Goal: Task Accomplishment & Management: Manage account settings

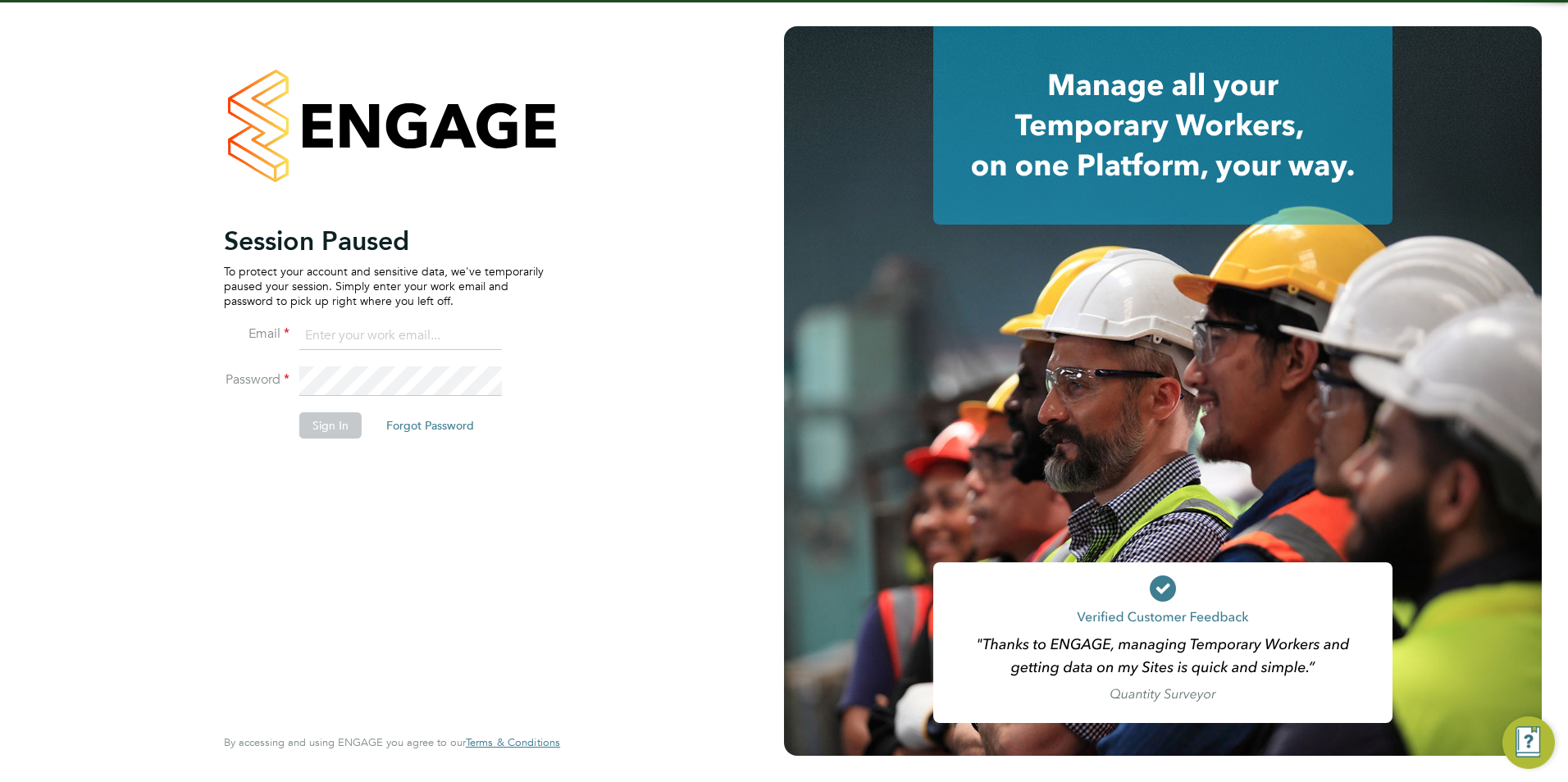
type input "olivia.triassi@huntereducation.co.uk"
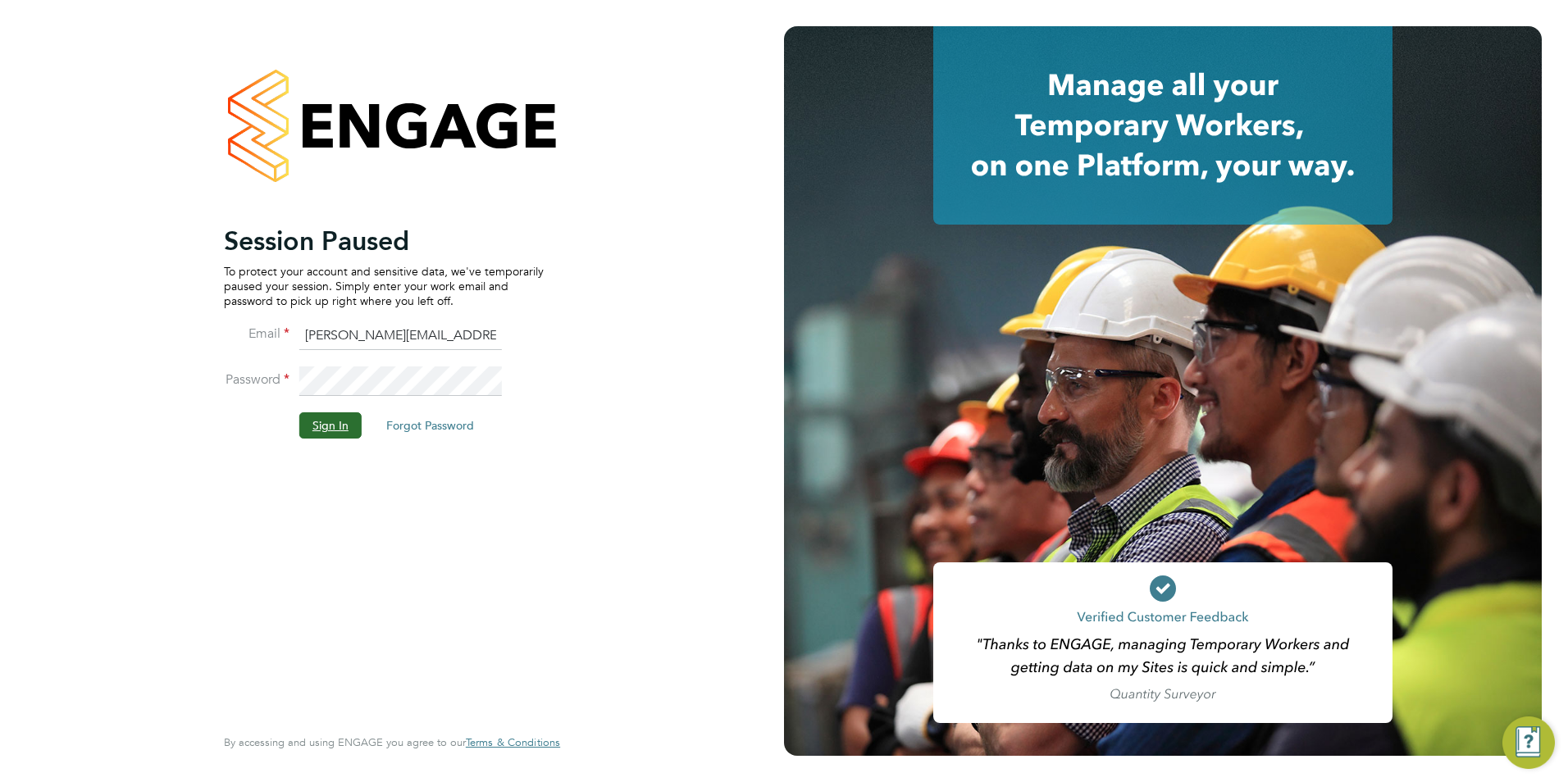
click at [338, 433] on button "Sign In" at bounding box center [330, 426] width 62 height 26
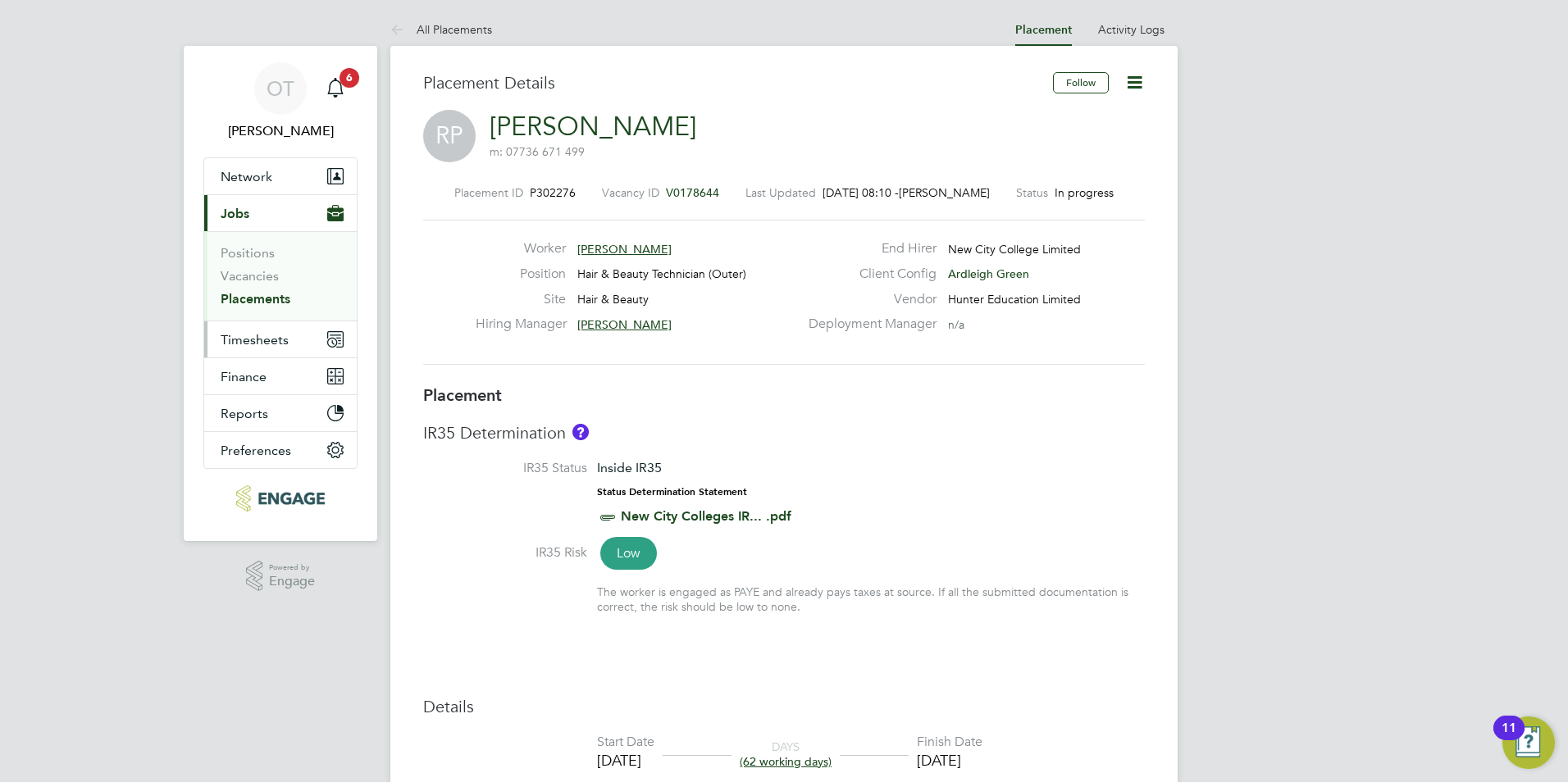
click at [260, 341] on span "Timesheets" at bounding box center [255, 340] width 68 height 16
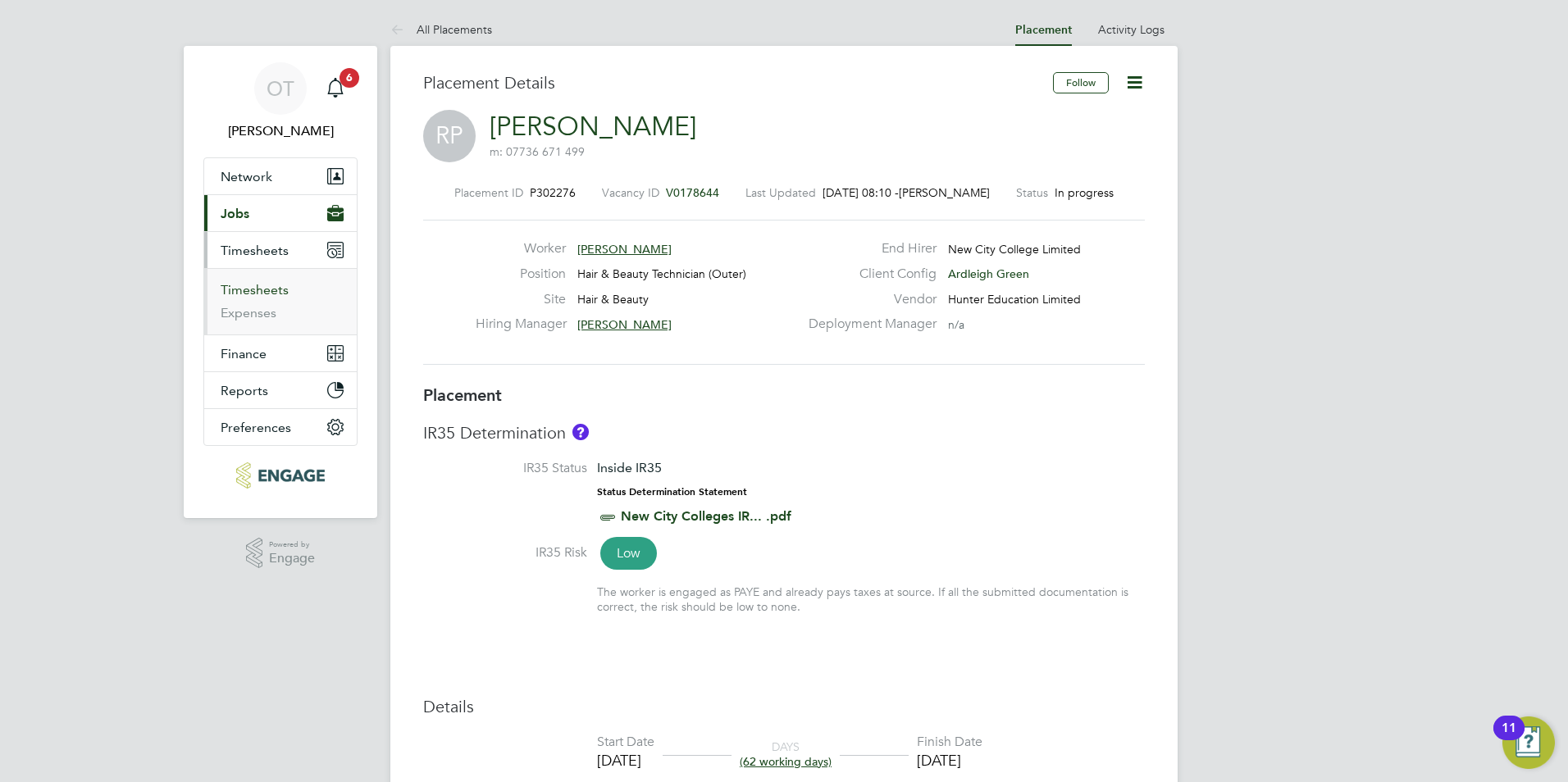
click at [257, 282] on link "Timesheets" at bounding box center [255, 289] width 68 height 16
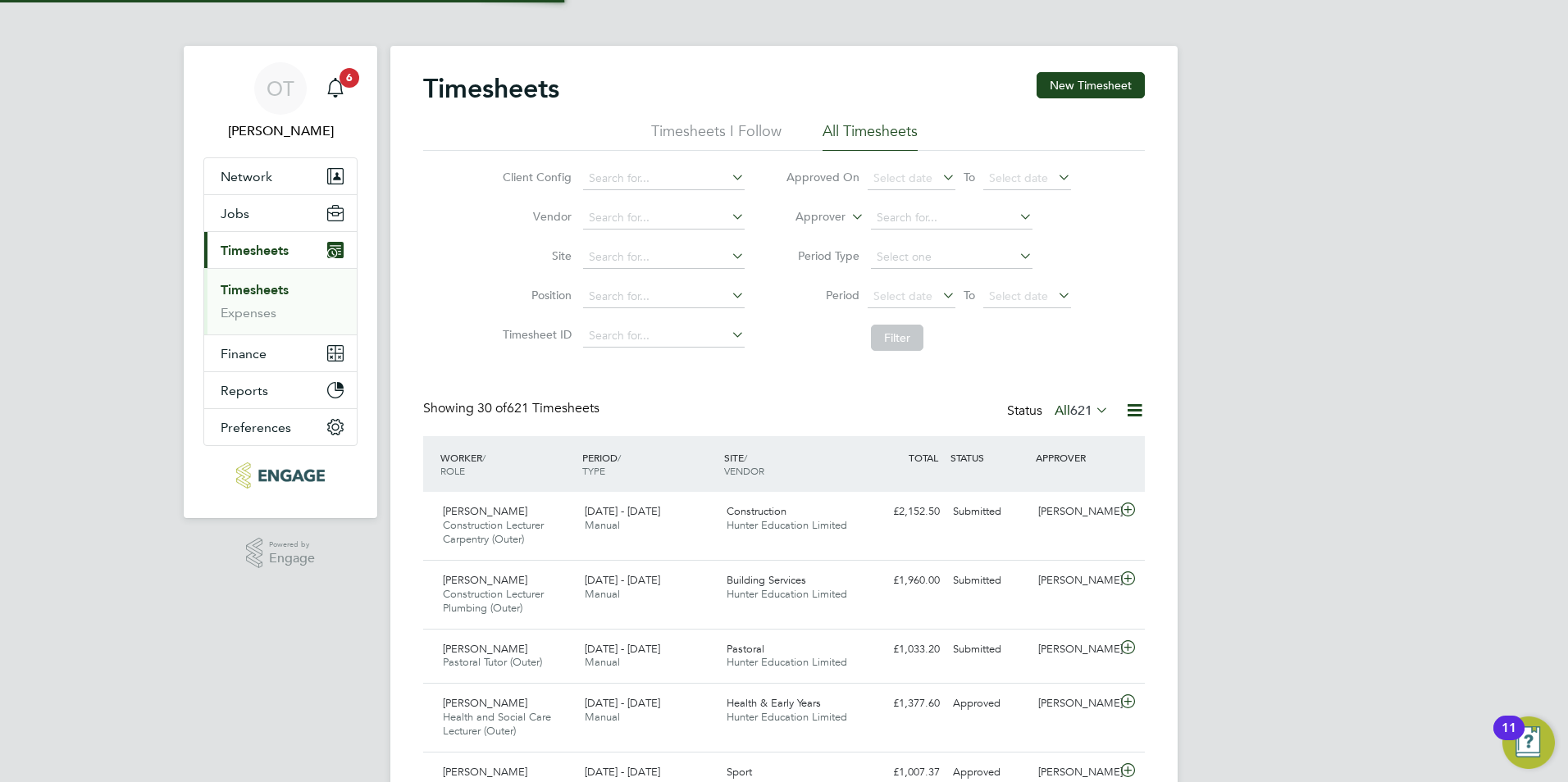
scroll to position [8, 8]
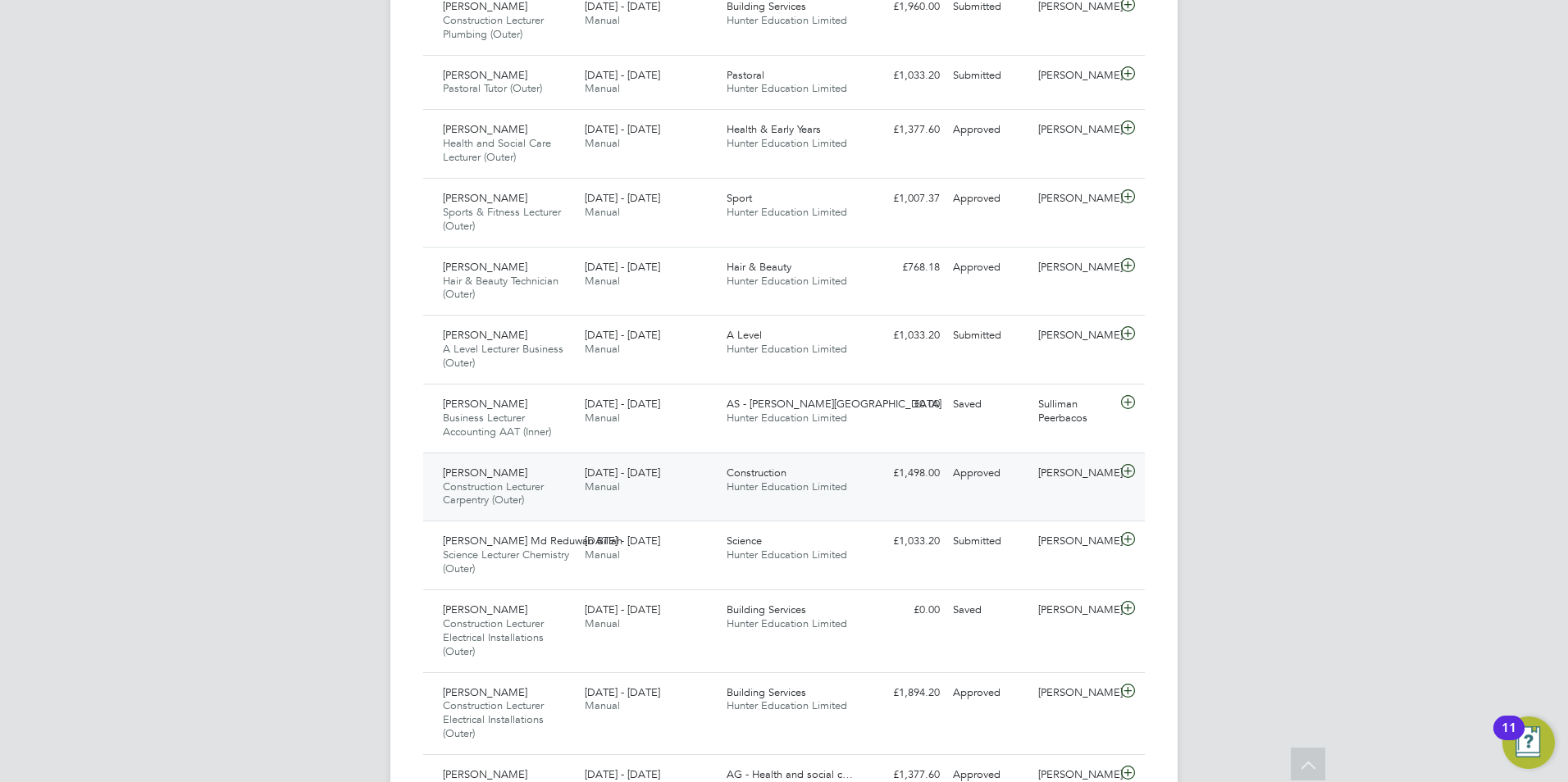
click at [768, 477] on span "Construction" at bounding box center [757, 472] width 60 height 14
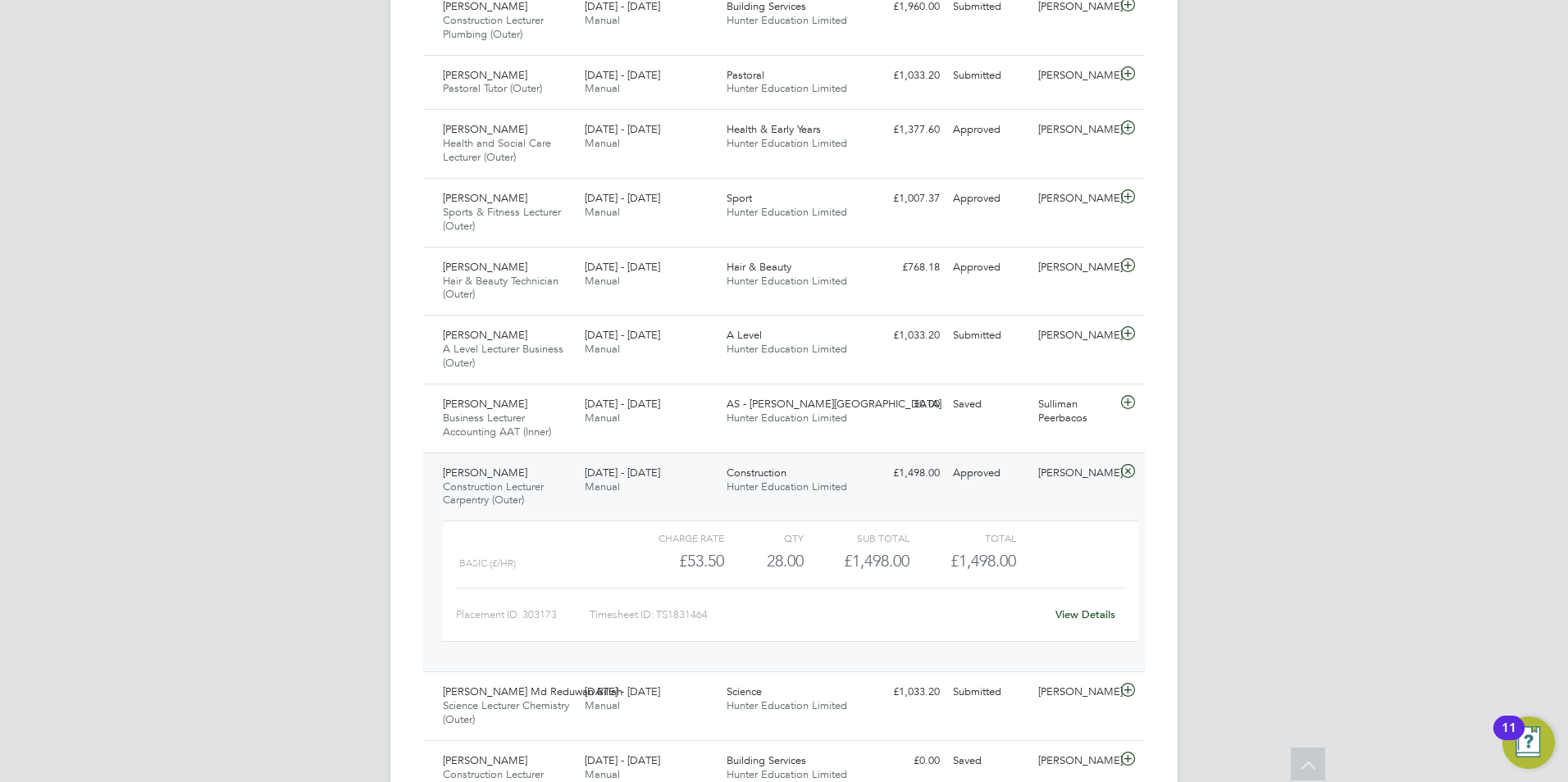
click at [1080, 616] on link "View Details" at bounding box center [1086, 614] width 60 height 14
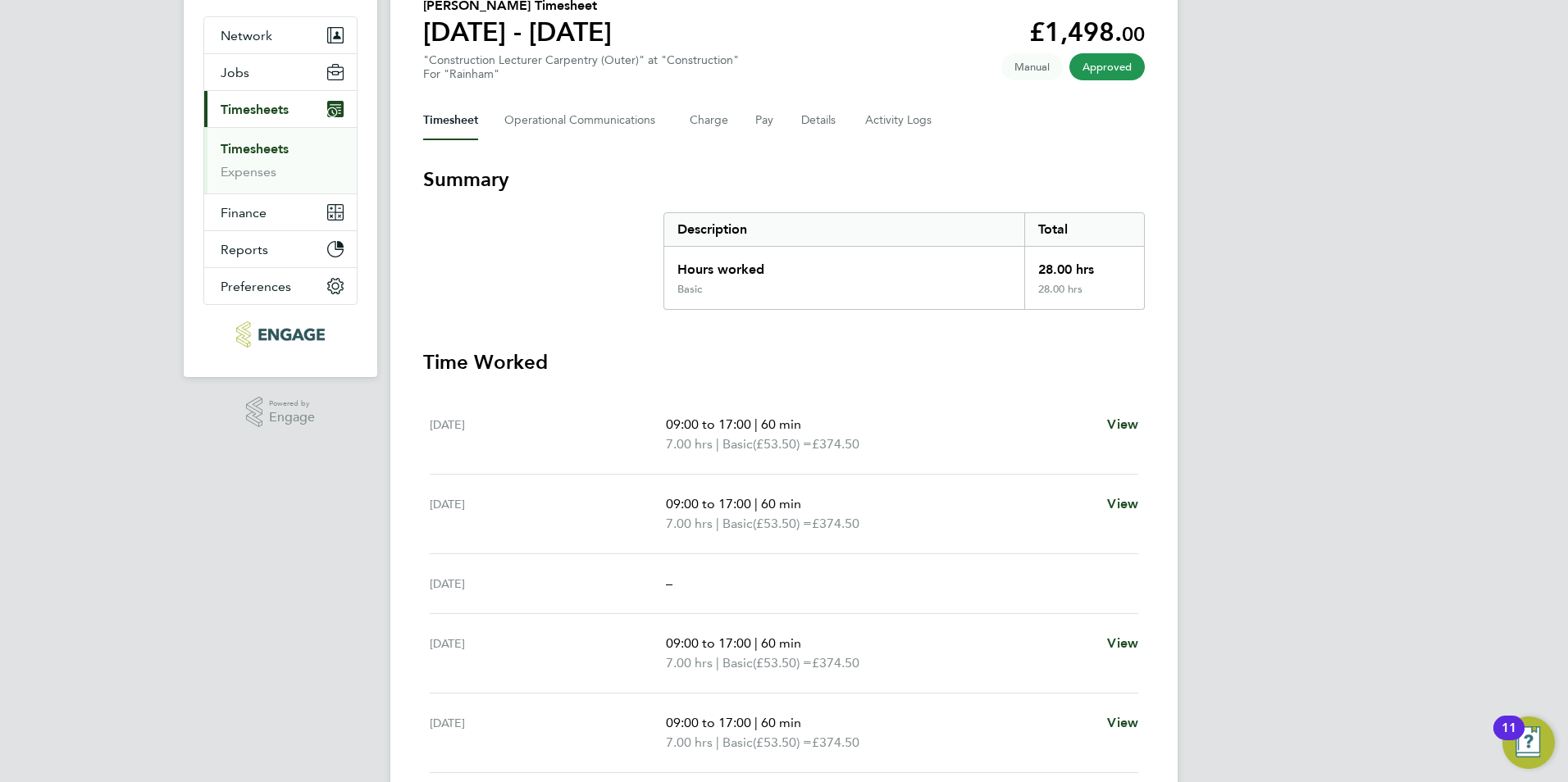
scroll to position [396, 0]
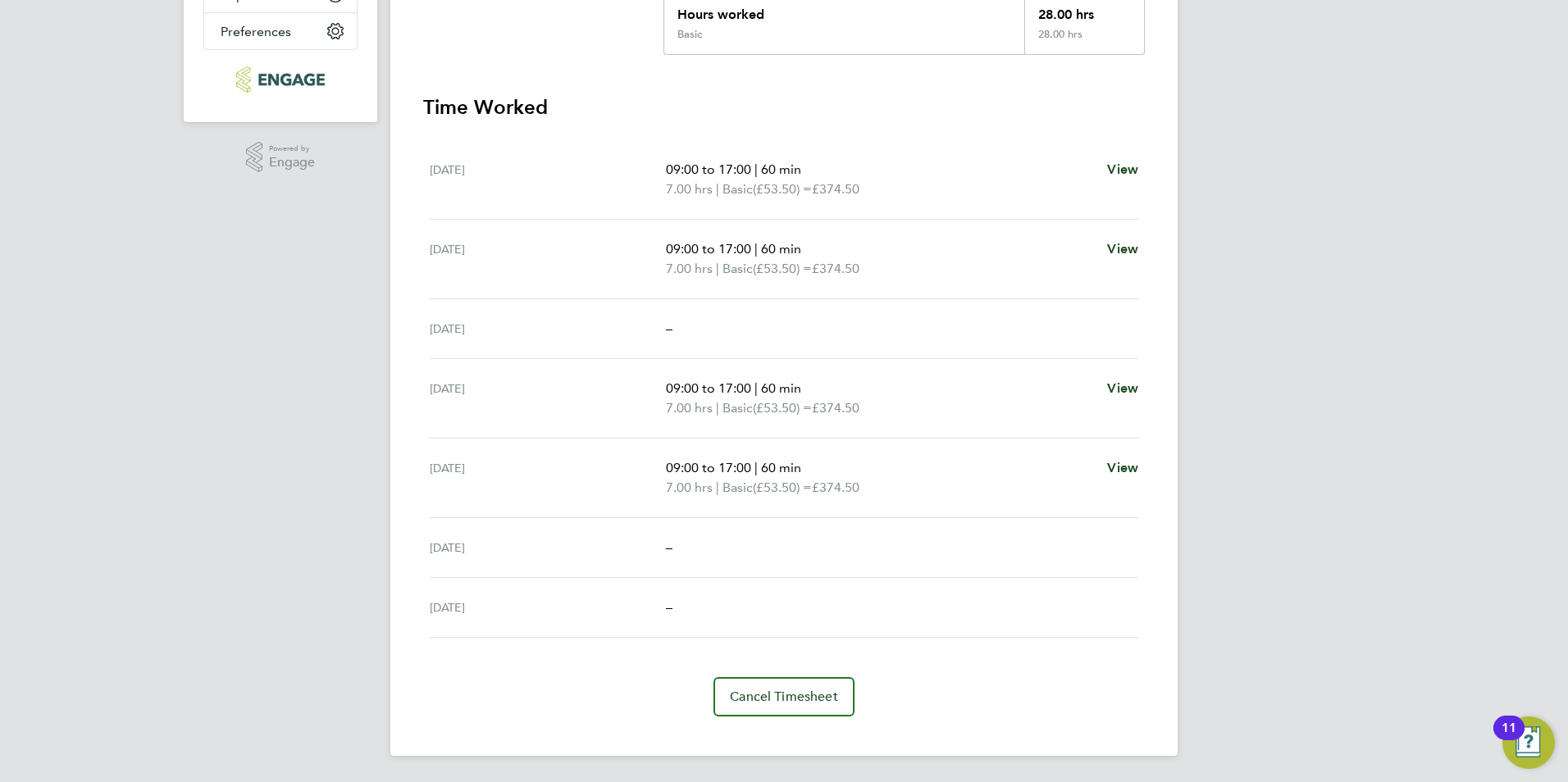
drag, startPoint x: 668, startPoint y: 162, endPoint x: 804, endPoint y: 323, distance: 210.8
click at [804, 323] on ul "[DATE] 09:00 to 17:00 | 60 min 7.00 hrs | Basic (£53.50) = £374.50 View [DATE] …" at bounding box center [784, 389] width 722 height 498
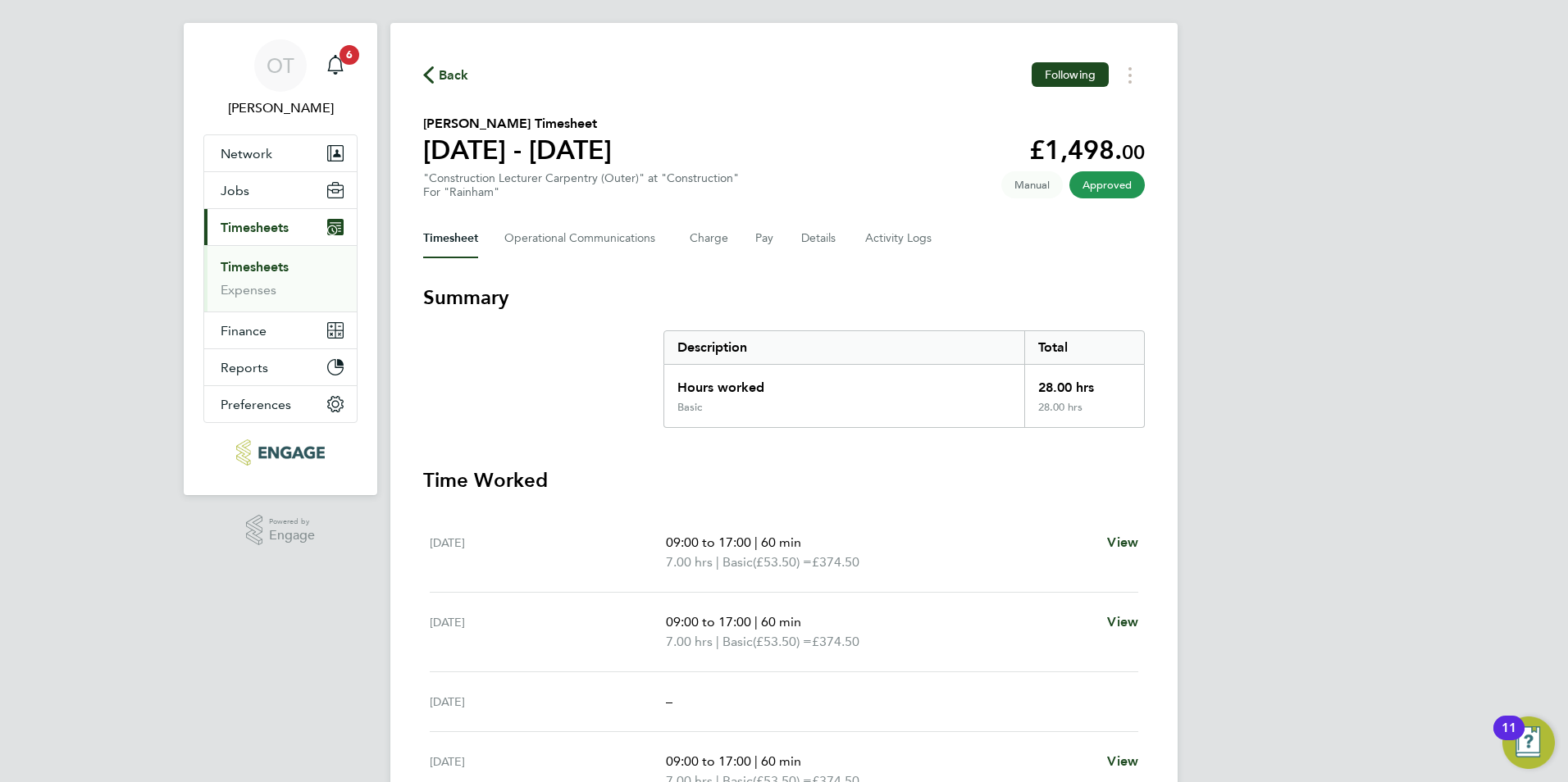
scroll to position [0, 0]
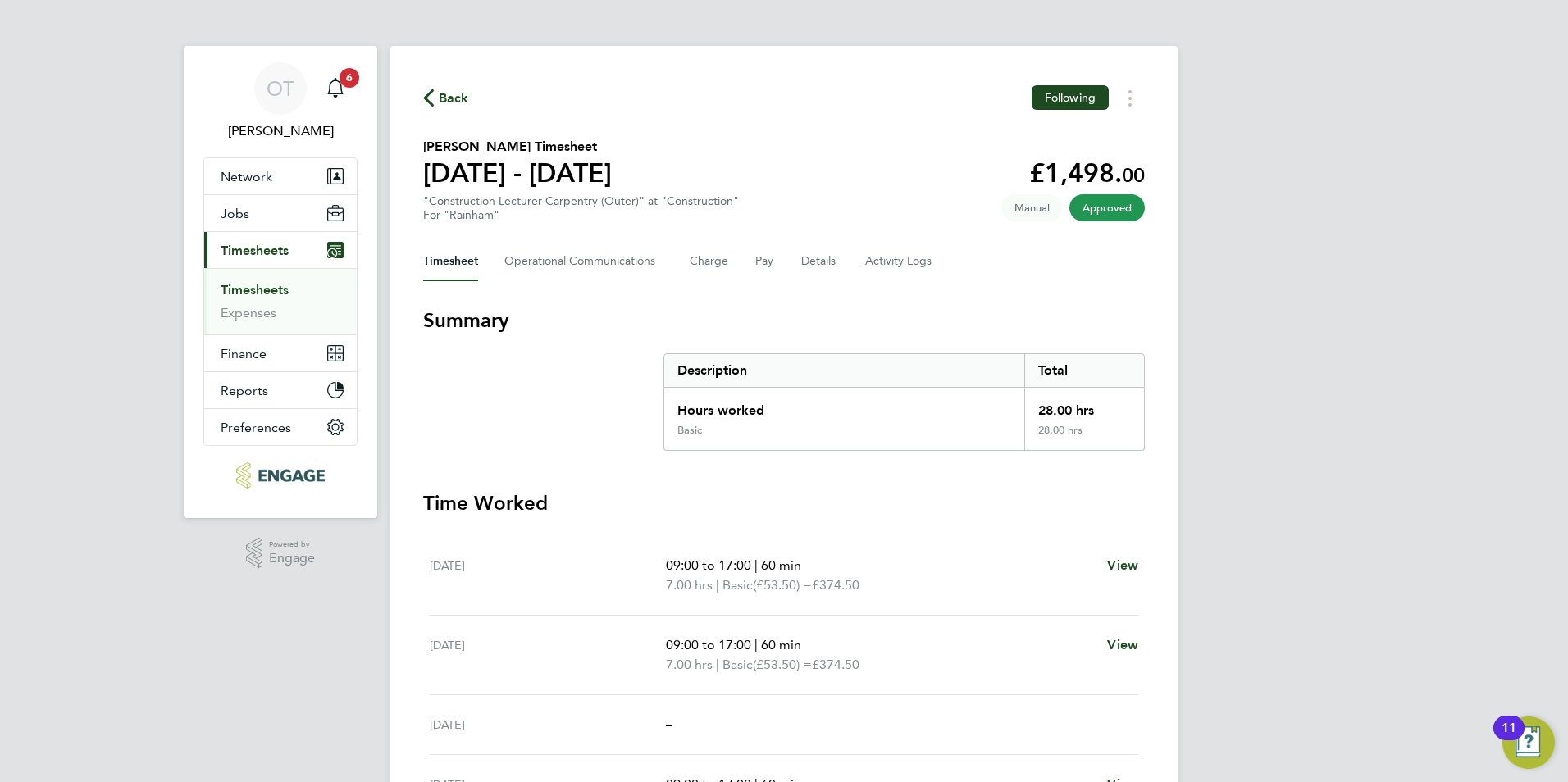
click at [831, 323] on h3 "Summary" at bounding box center [784, 321] width 722 height 26
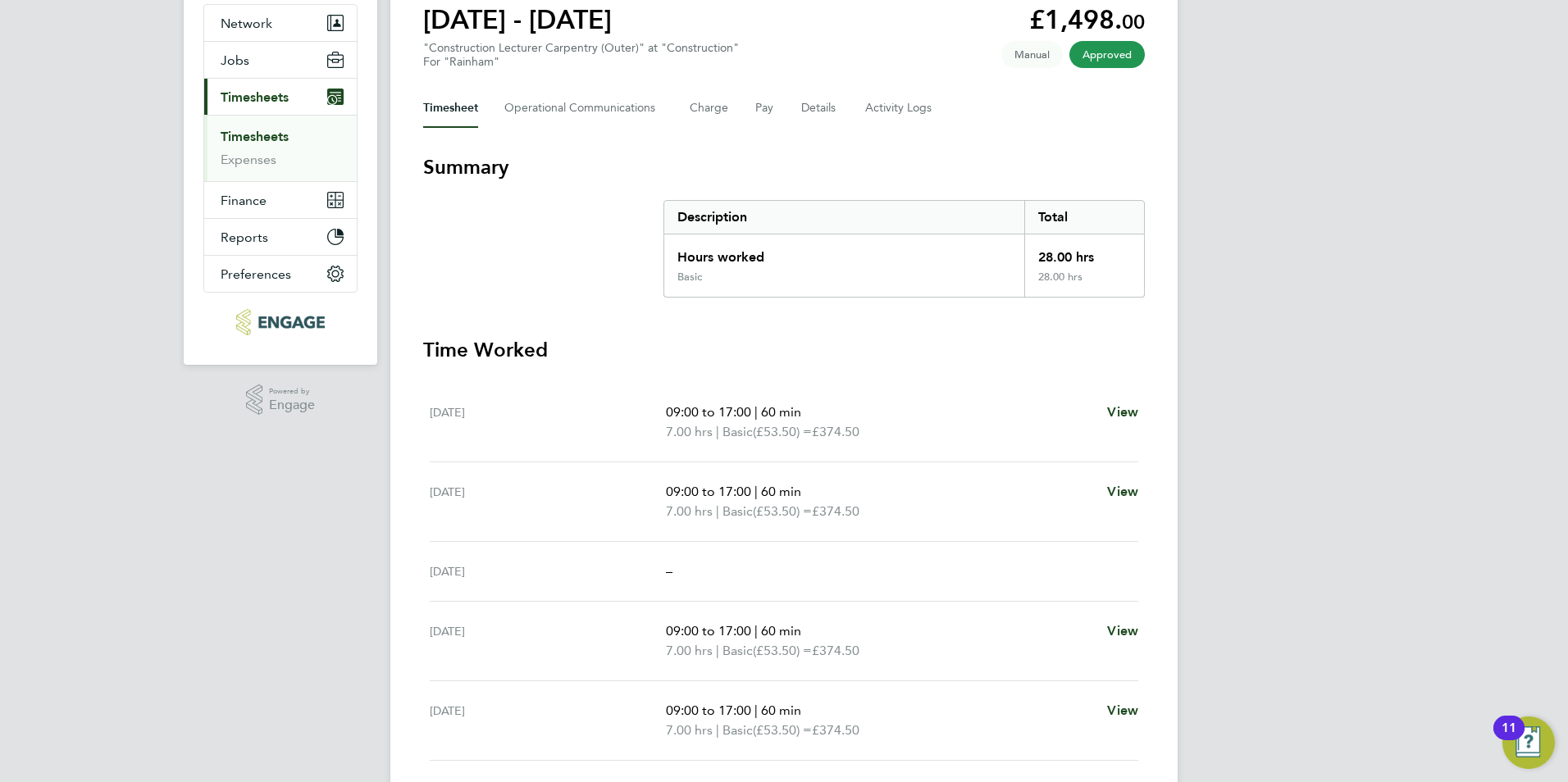
scroll to position [396, 0]
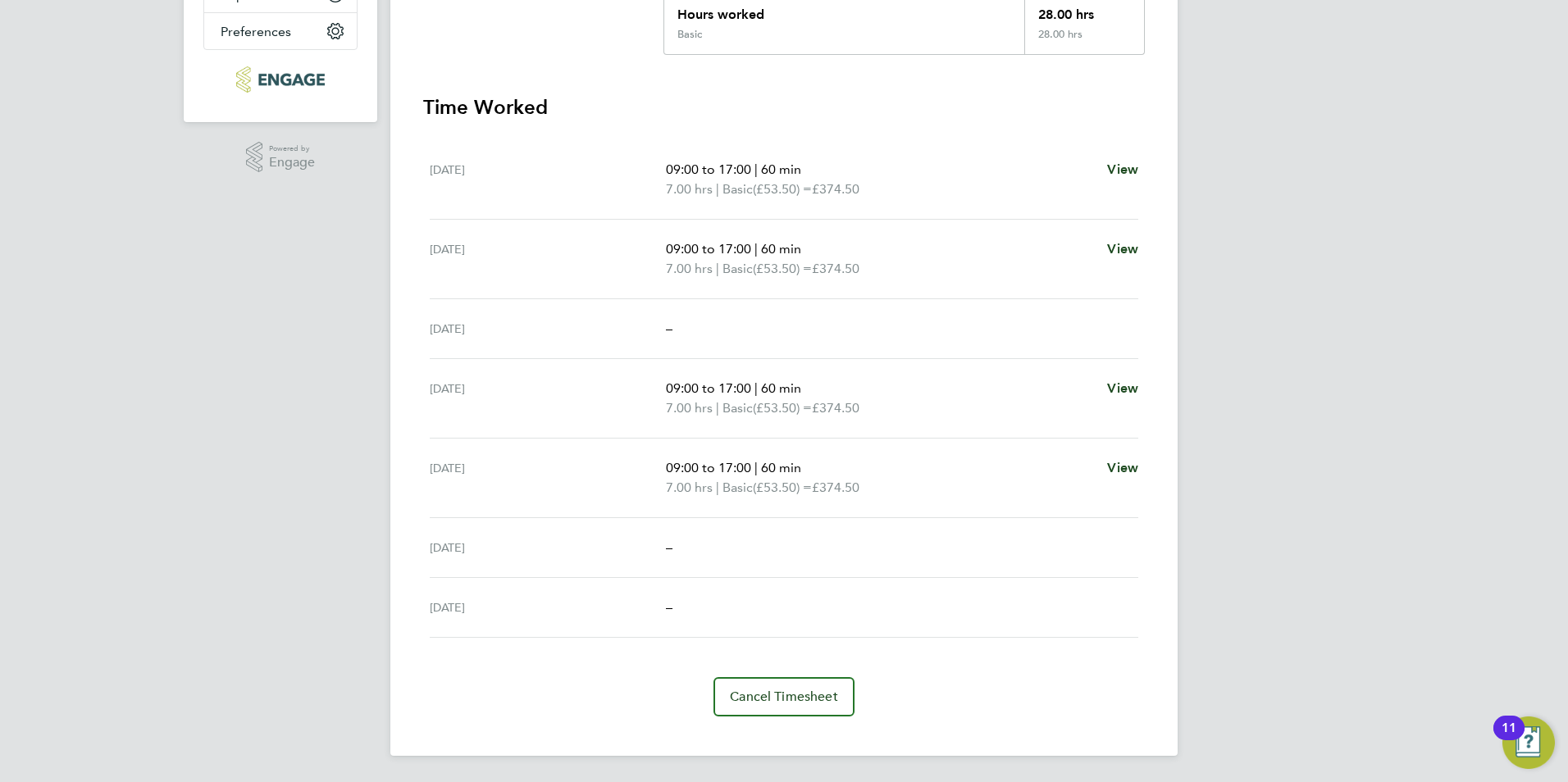
drag, startPoint x: 731, startPoint y: 336, endPoint x: 660, endPoint y: 321, distance: 72.6
click at [660, 321] on div "Wed 24 Sep –" at bounding box center [784, 329] width 709 height 60
click at [659, 321] on div "Wed 24 Sep" at bounding box center [548, 329] width 237 height 20
drag, startPoint x: 667, startPoint y: 327, endPoint x: 676, endPoint y: 328, distance: 9.1
click at [676, 328] on div "Wed 24 Sep –" at bounding box center [784, 329] width 709 height 60
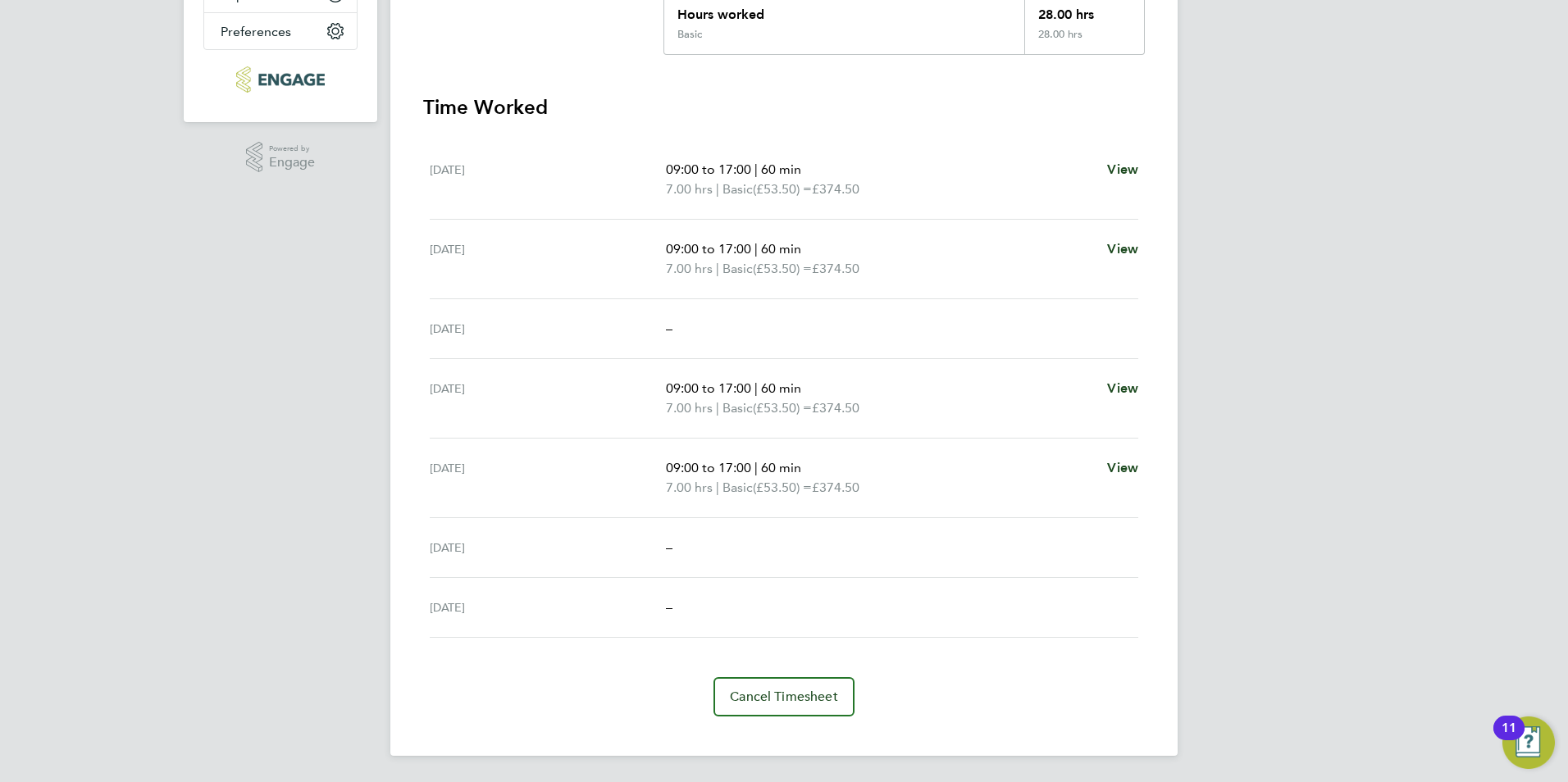
click at [679, 328] on div "–" at bounding box center [901, 329] width 472 height 20
drag, startPoint x: 679, startPoint y: 328, endPoint x: 658, endPoint y: 327, distance: 21.0
click at [658, 327] on div "Wed 24 Sep –" at bounding box center [784, 329] width 709 height 60
click at [771, 129] on section "Time Worked Mon 22 Sep 09:00 to 17:00 | 60 min 7.00 hrs | Basic (£53.50) = £374…" at bounding box center [784, 405] width 722 height 622
drag, startPoint x: 666, startPoint y: 165, endPoint x: 896, endPoint y: 498, distance: 404.7
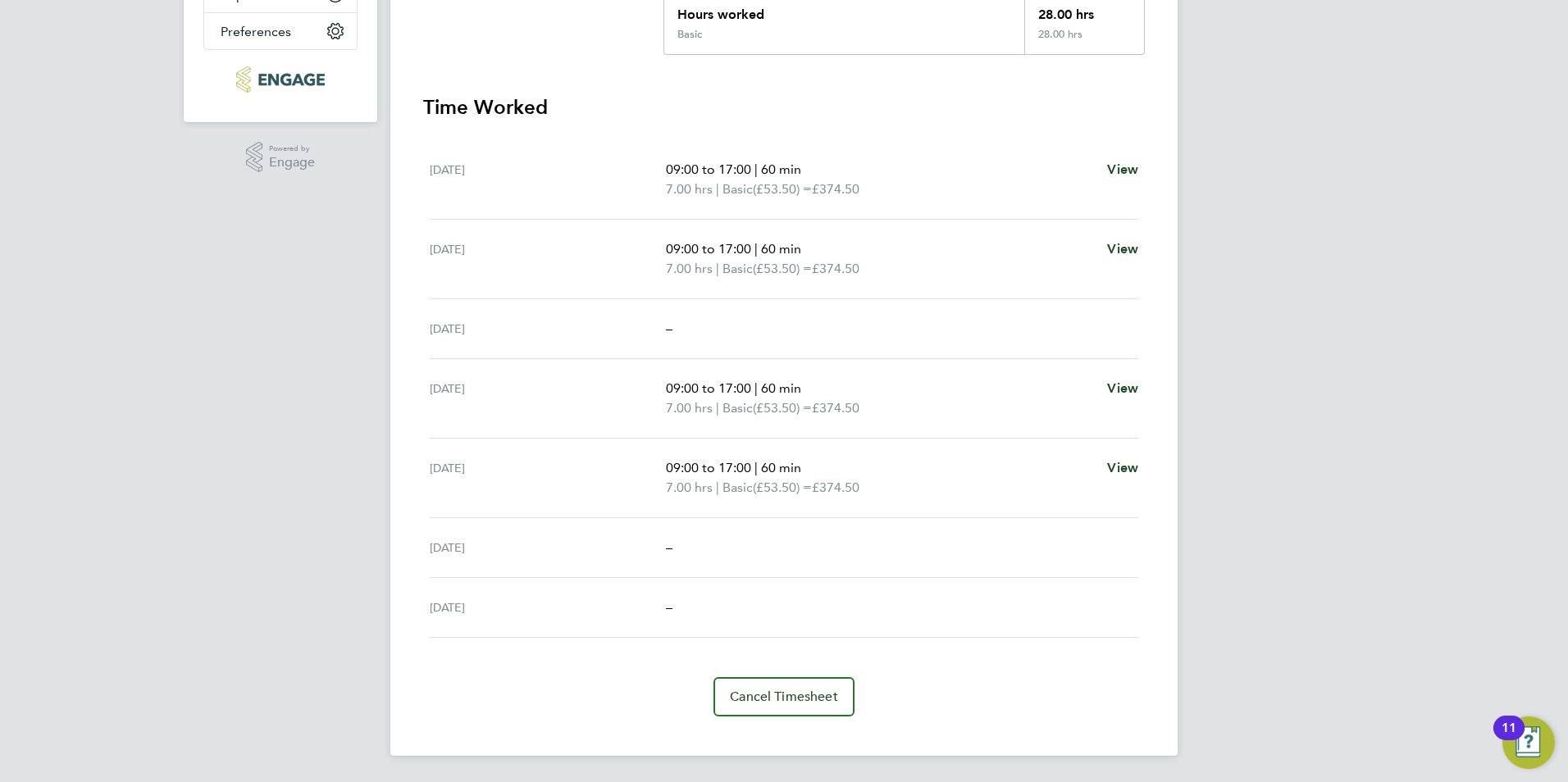
click at [896, 498] on ul "Mon 22 Sep 09:00 to 17:00 | 60 min 7.00 hrs | Basic (£53.50) = £374.50 View Tue…" at bounding box center [784, 389] width 722 height 498
drag, startPoint x: 896, startPoint y: 498, endPoint x: 896, endPoint y: 533, distance: 35.0
click at [896, 533] on div "Sat 27 Sep –" at bounding box center [784, 548] width 709 height 60
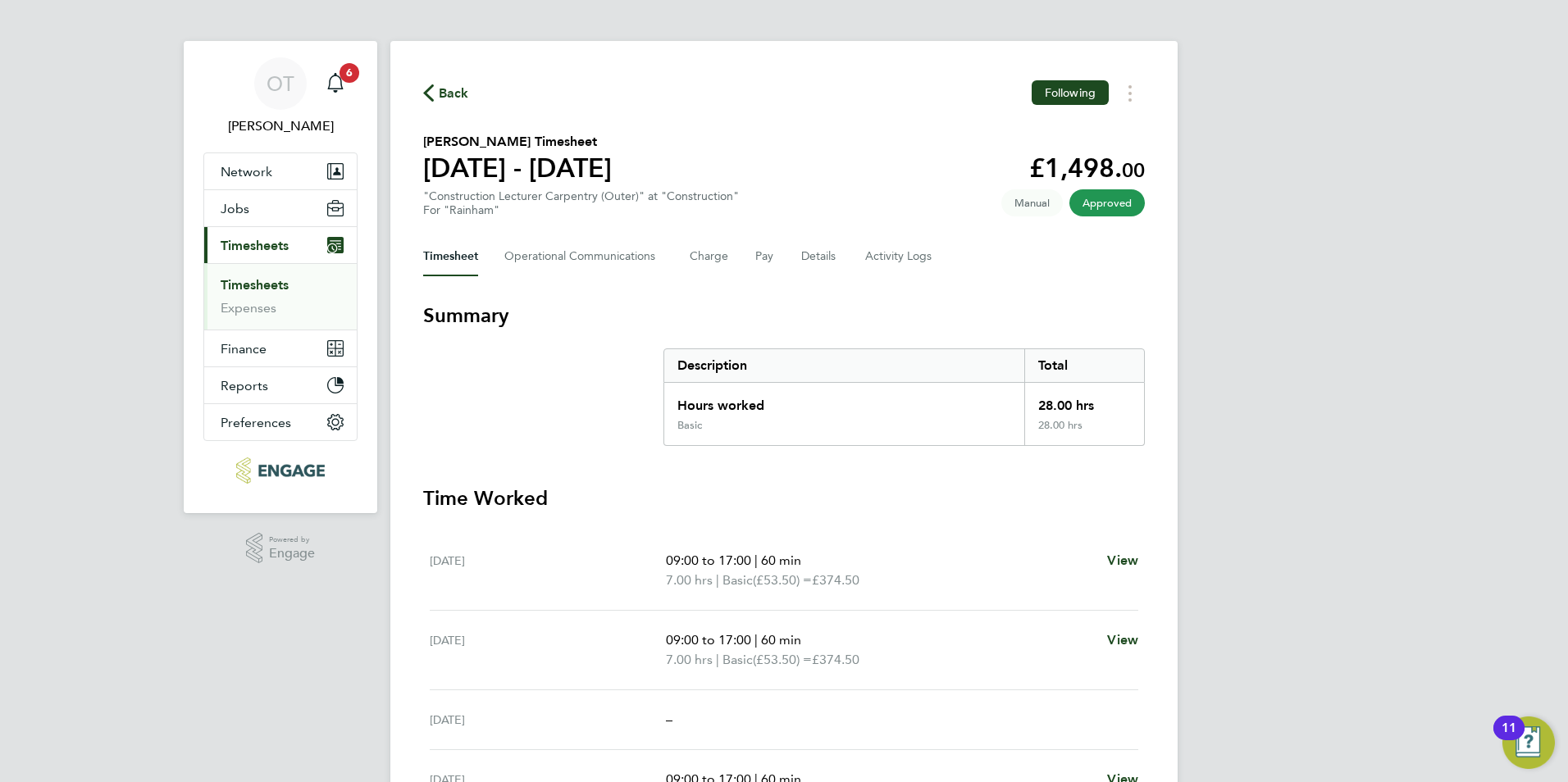
scroll to position [0, 0]
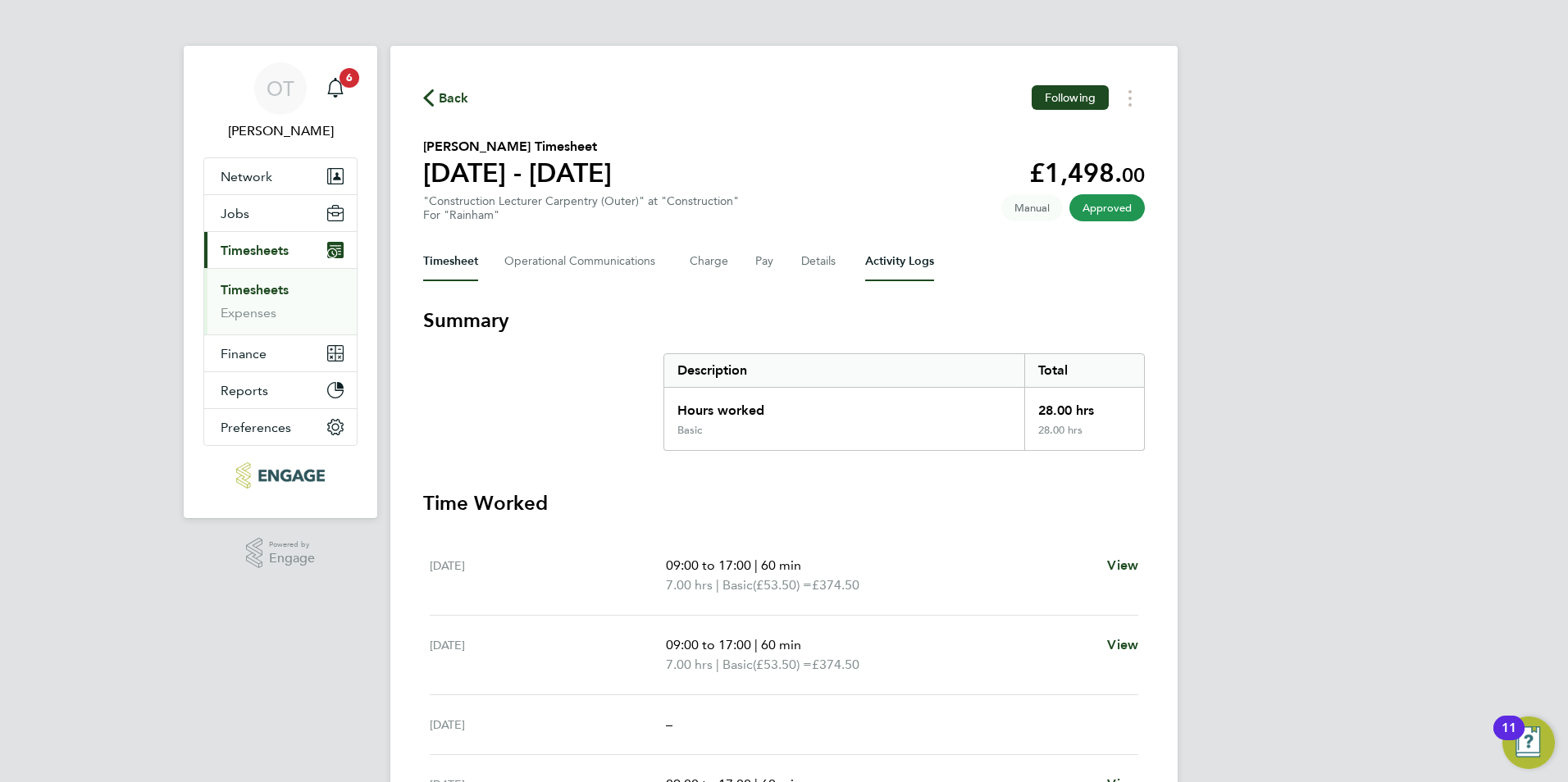
click at [926, 265] on Logs-tab "Activity Logs" at bounding box center [899, 262] width 69 height 40
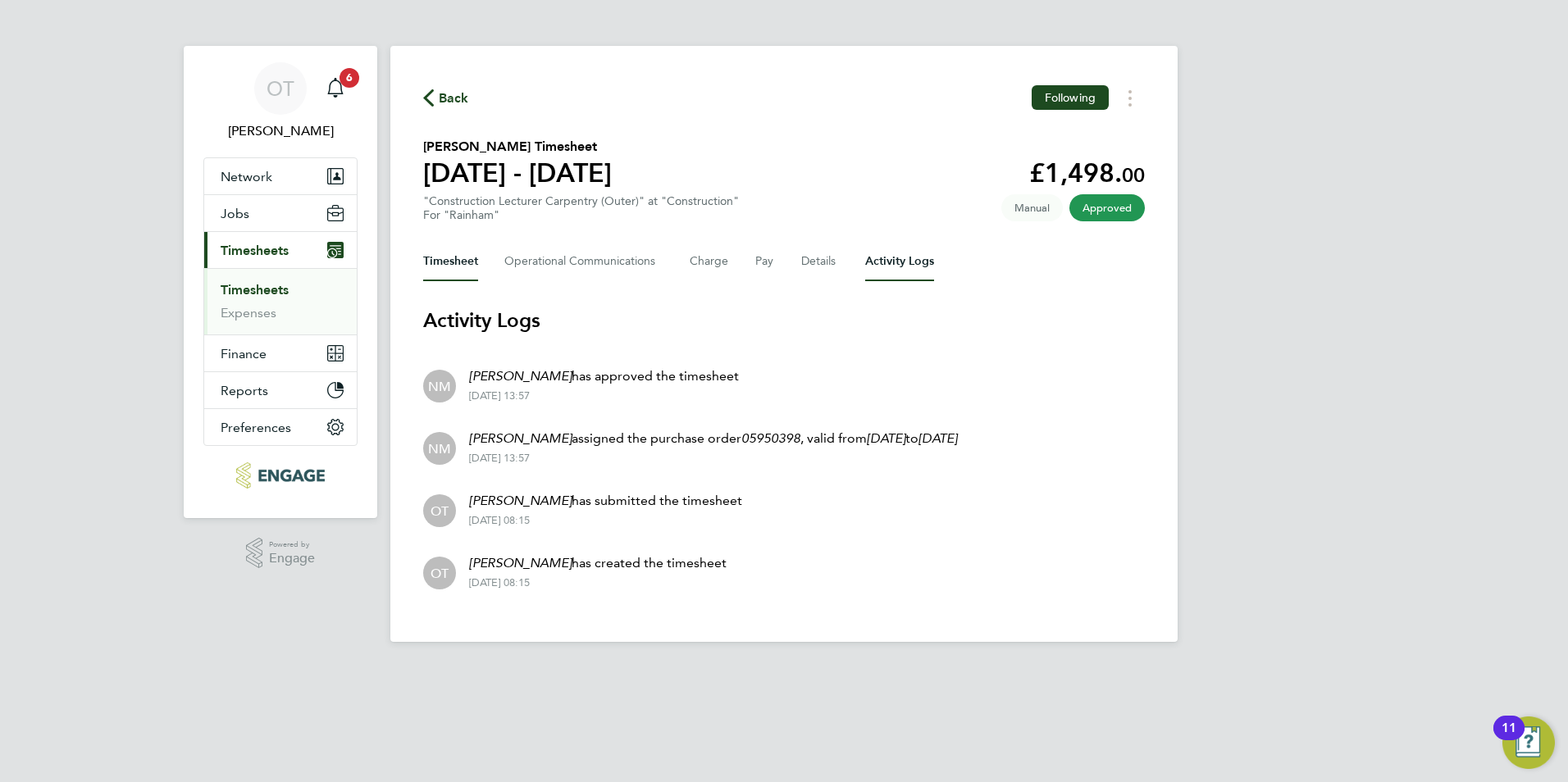
click at [435, 267] on button "Timesheet" at bounding box center [451, 262] width 55 height 40
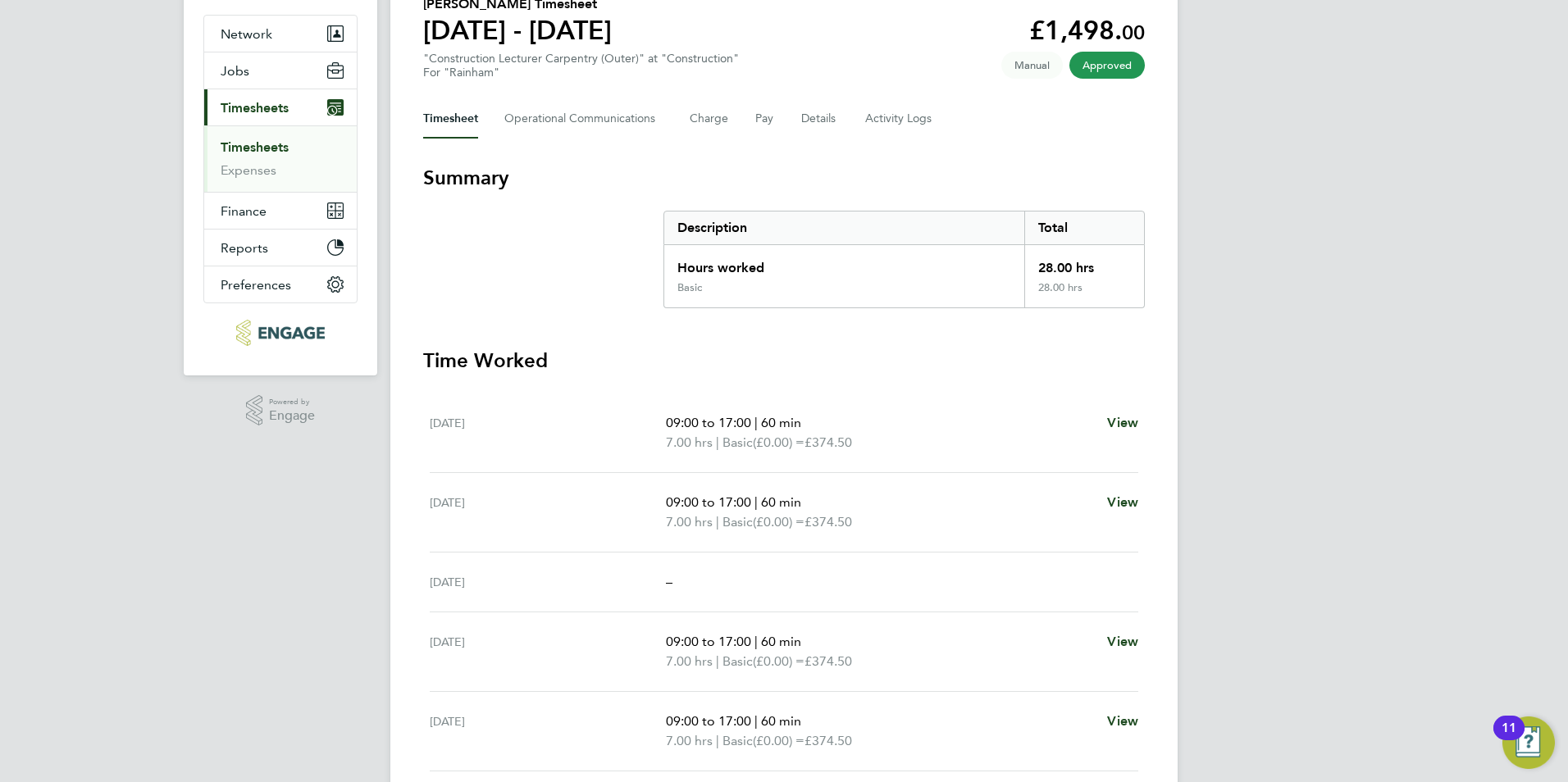
scroll to position [396, 0]
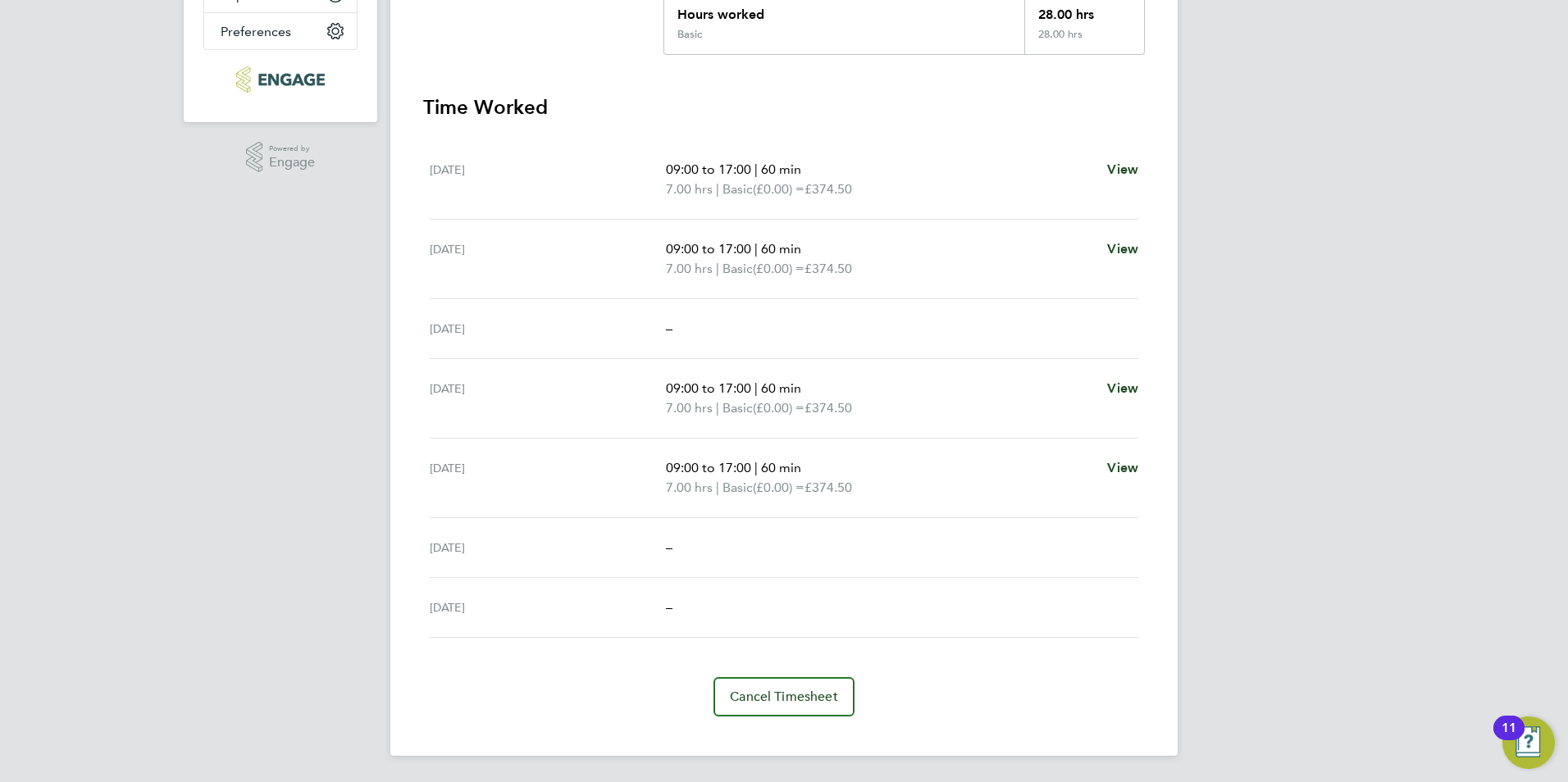
drag, startPoint x: 667, startPoint y: 167, endPoint x: 896, endPoint y: 486, distance: 392.7
click at [896, 486] on ul "Mon 22 Sep 09:00 to 17:00 | 60 min 7.00 hrs | Basic (£0.00) = £374.50 View Tue …" at bounding box center [784, 389] width 722 height 498
drag, startPoint x: 896, startPoint y: 486, endPoint x: 901, endPoint y: 504, distance: 18.7
click at [901, 504] on div "Fri 26 Sep 09:00 to 17:00 | 60 min 7.00 hrs | Basic (£0.00) = £374.50 View" at bounding box center [784, 479] width 709 height 79
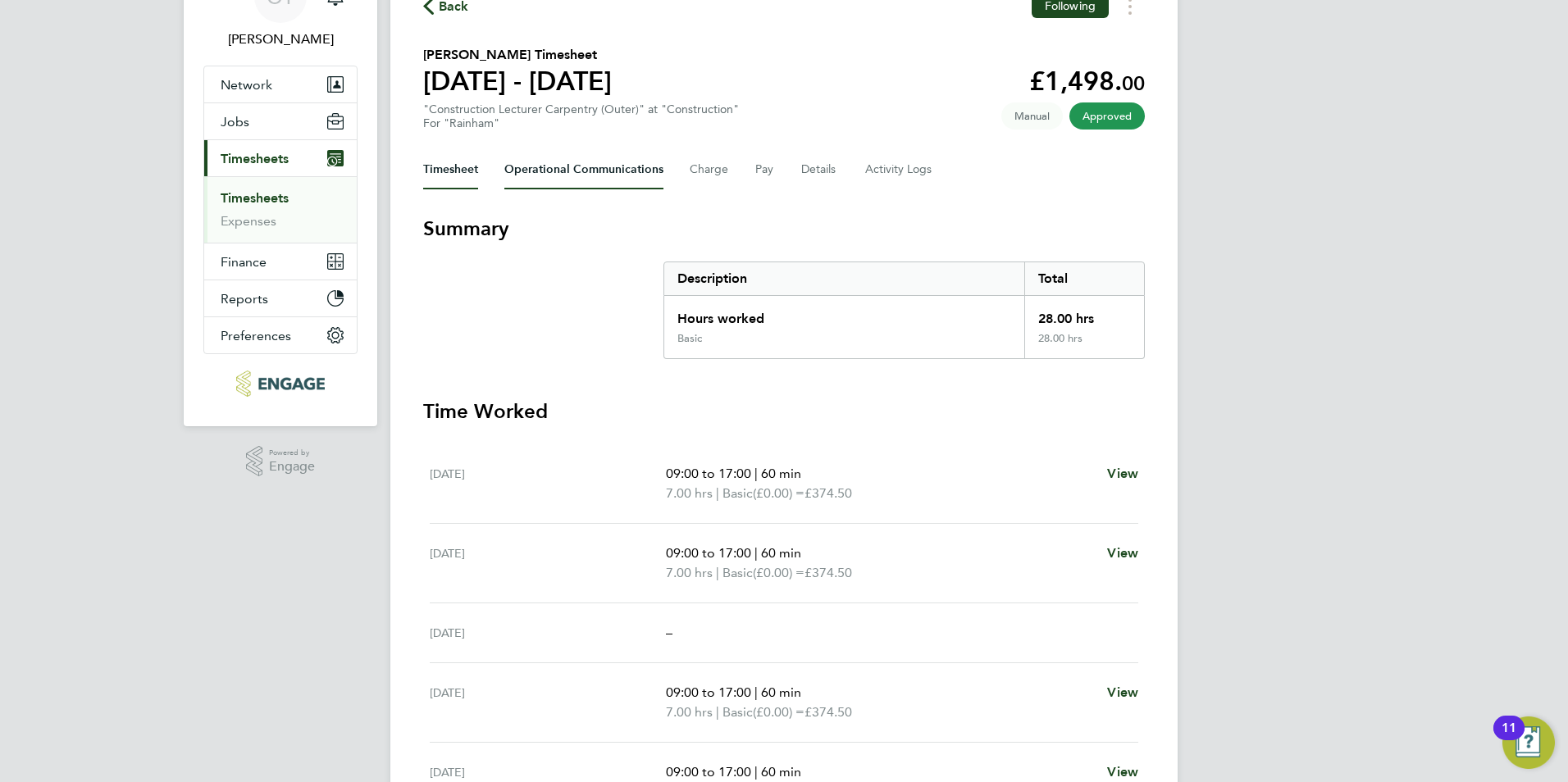
scroll to position [0, 0]
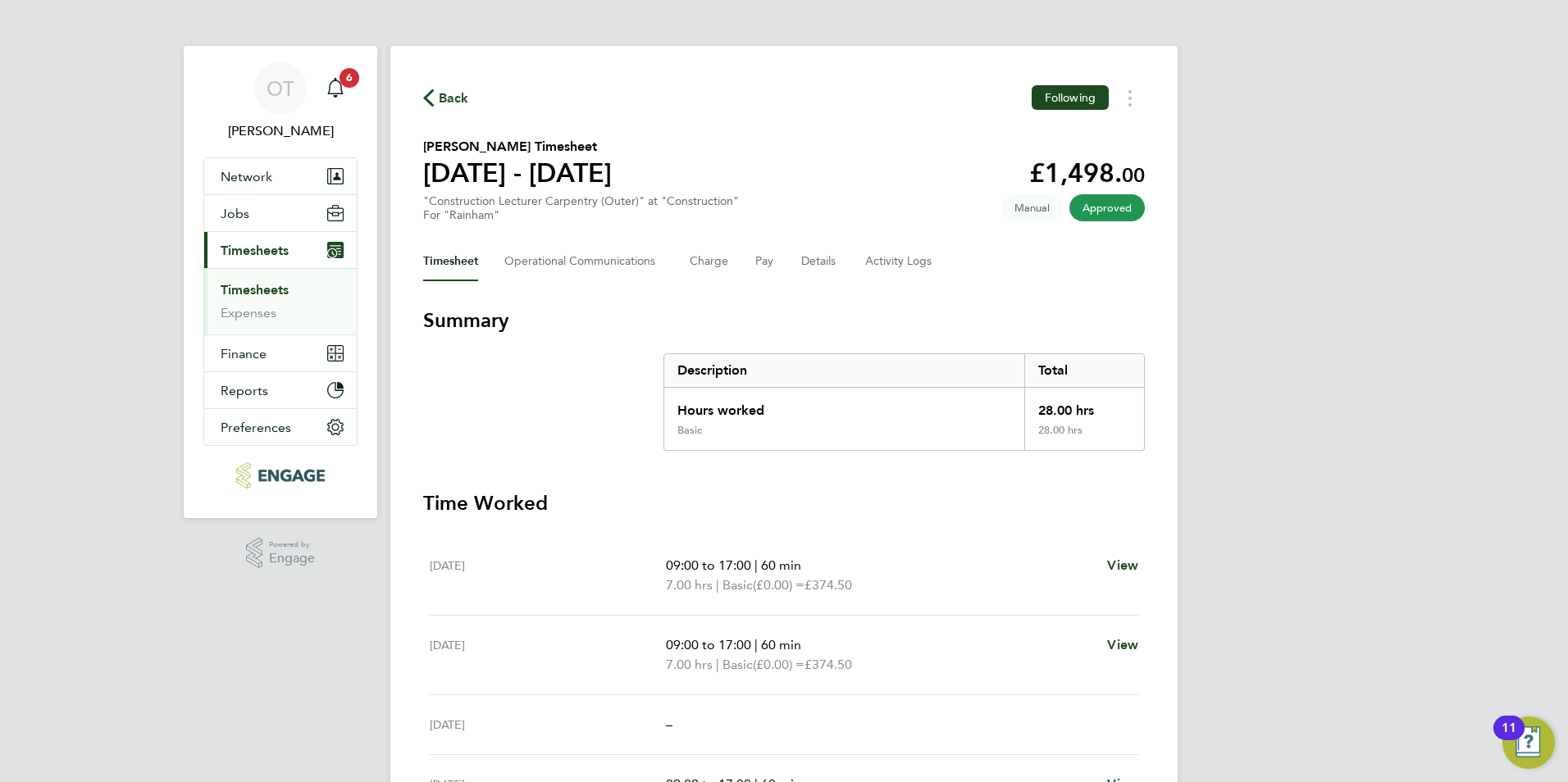
click at [442, 100] on span "Back" at bounding box center [454, 98] width 31 height 20
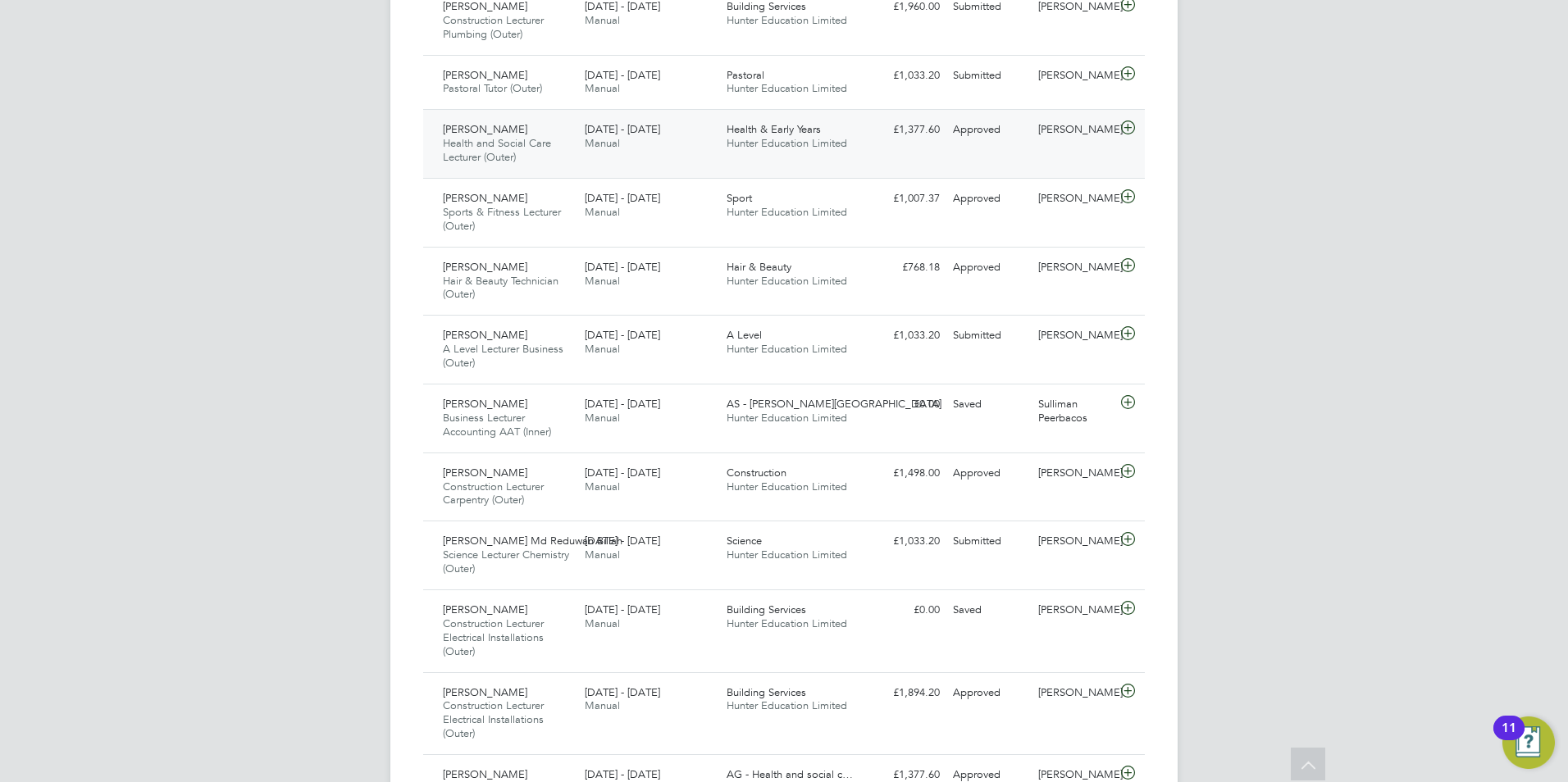
click at [777, 136] on div "Health & Early Years Hunter Education Limited" at bounding box center [791, 137] width 142 height 41
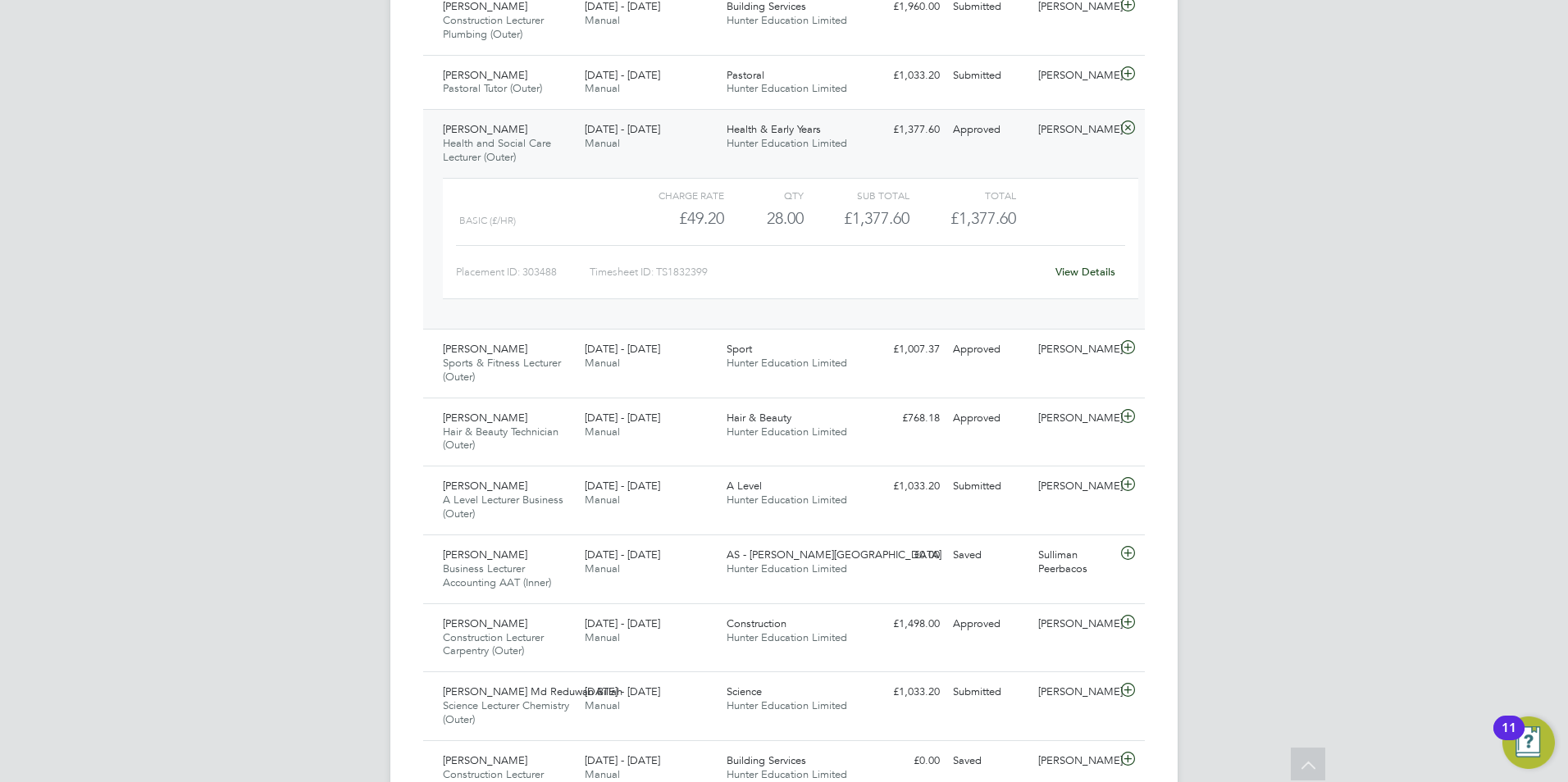
click at [1073, 279] on div "View Details" at bounding box center [1085, 272] width 80 height 26
click at [1073, 277] on link "View Details" at bounding box center [1086, 271] width 60 height 14
click at [629, 157] on div "22 - 28 Sep 2025 Manual" at bounding box center [649, 137] width 142 height 41
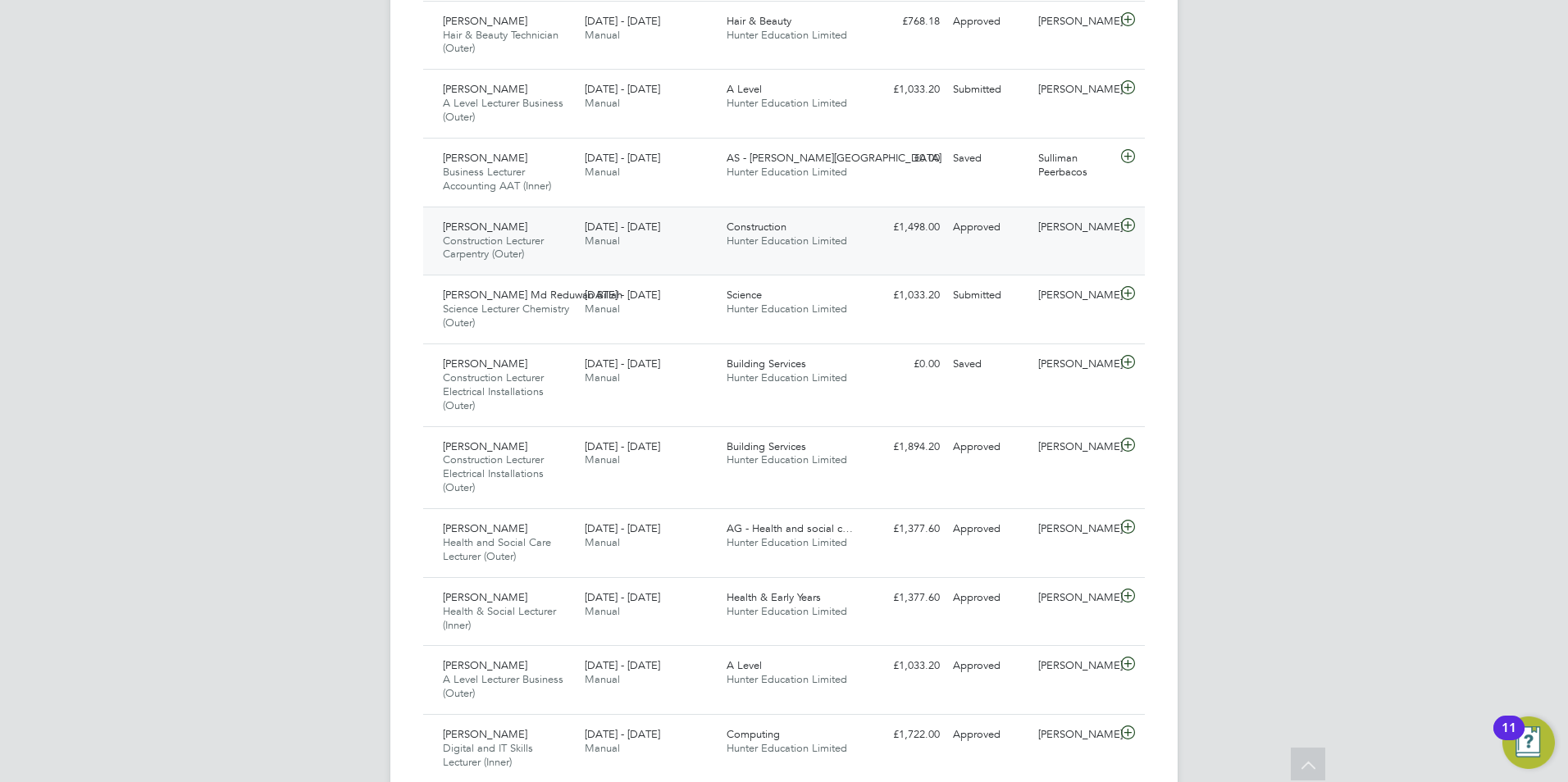
click at [816, 251] on div "Construction Hunter Education Limited" at bounding box center [791, 235] width 142 height 41
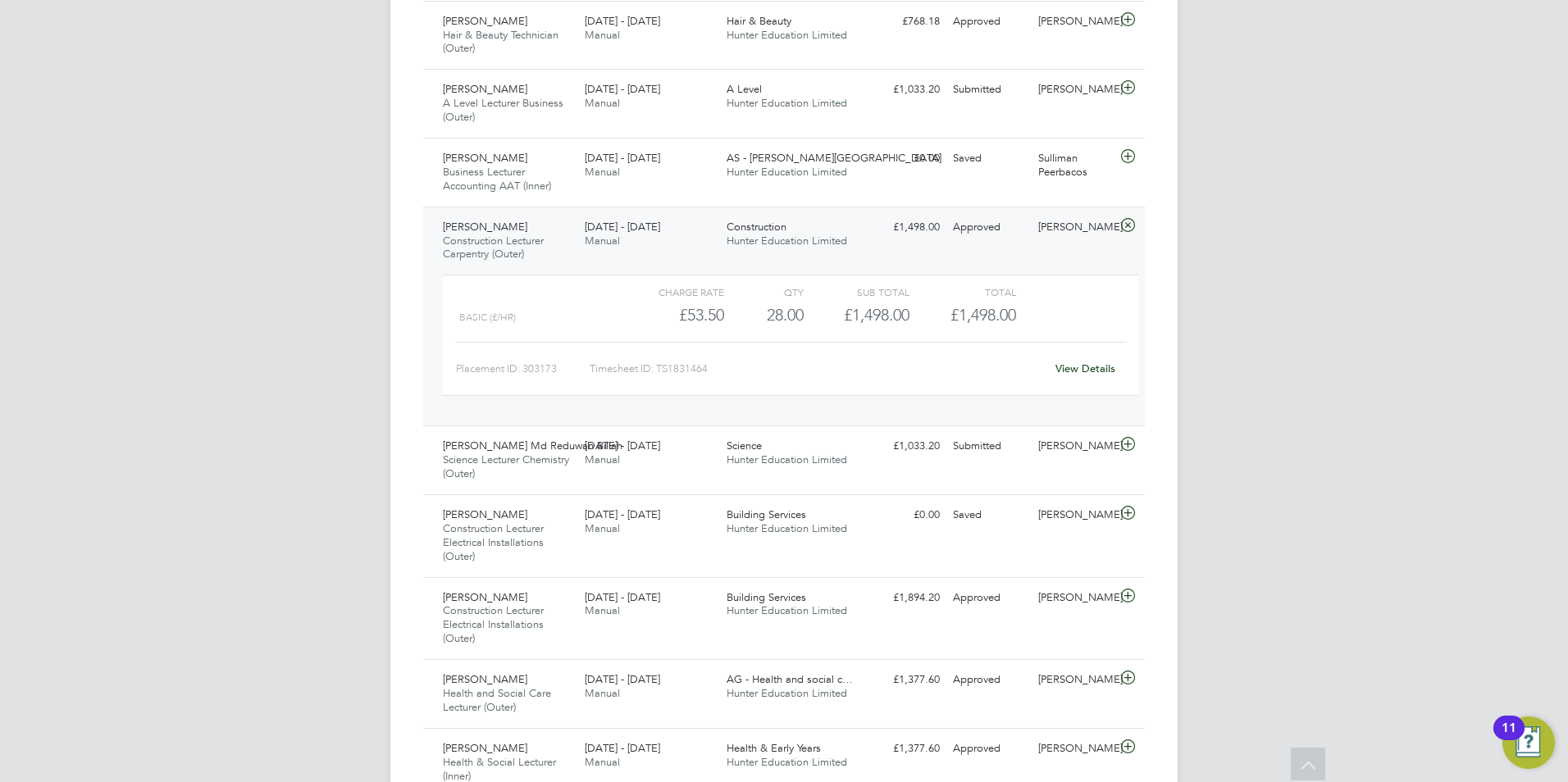
drag, startPoint x: 428, startPoint y: 219, endPoint x: 1236, endPoint y: 349, distance: 818.4
click at [1236, 349] on div "OT Olivia Triassi Notifications 6 Applications: Network Team Members Businesses…" at bounding box center [784, 570] width 1568 height 2781
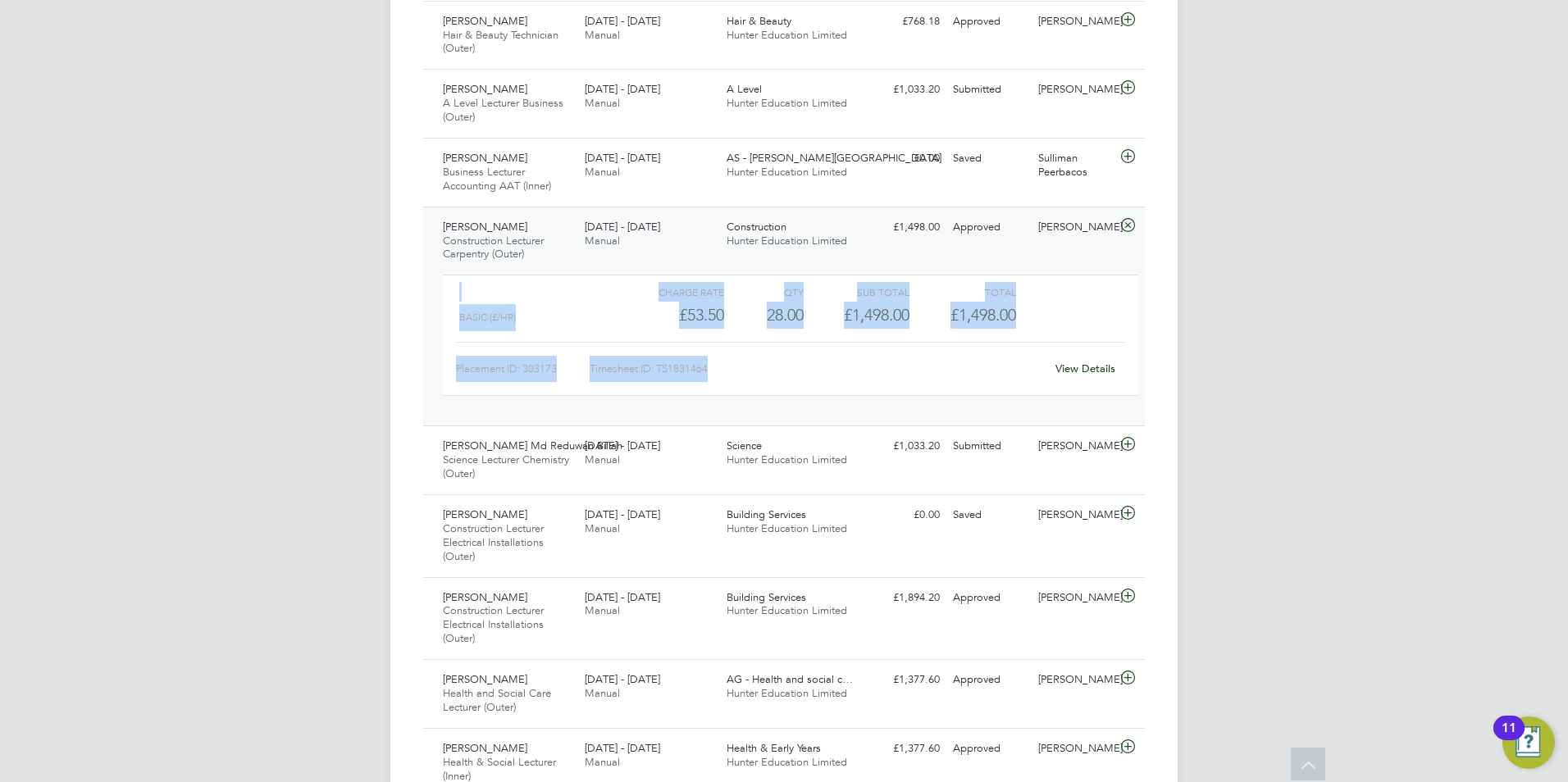
drag, startPoint x: 1179, startPoint y: 399, endPoint x: 386, endPoint y: 216, distance: 813.8
click at [386, 216] on div "OT Olivia Triassi Notifications 6 Applications: Network Team Members Businesses…" at bounding box center [784, 570] width 1568 height 2781
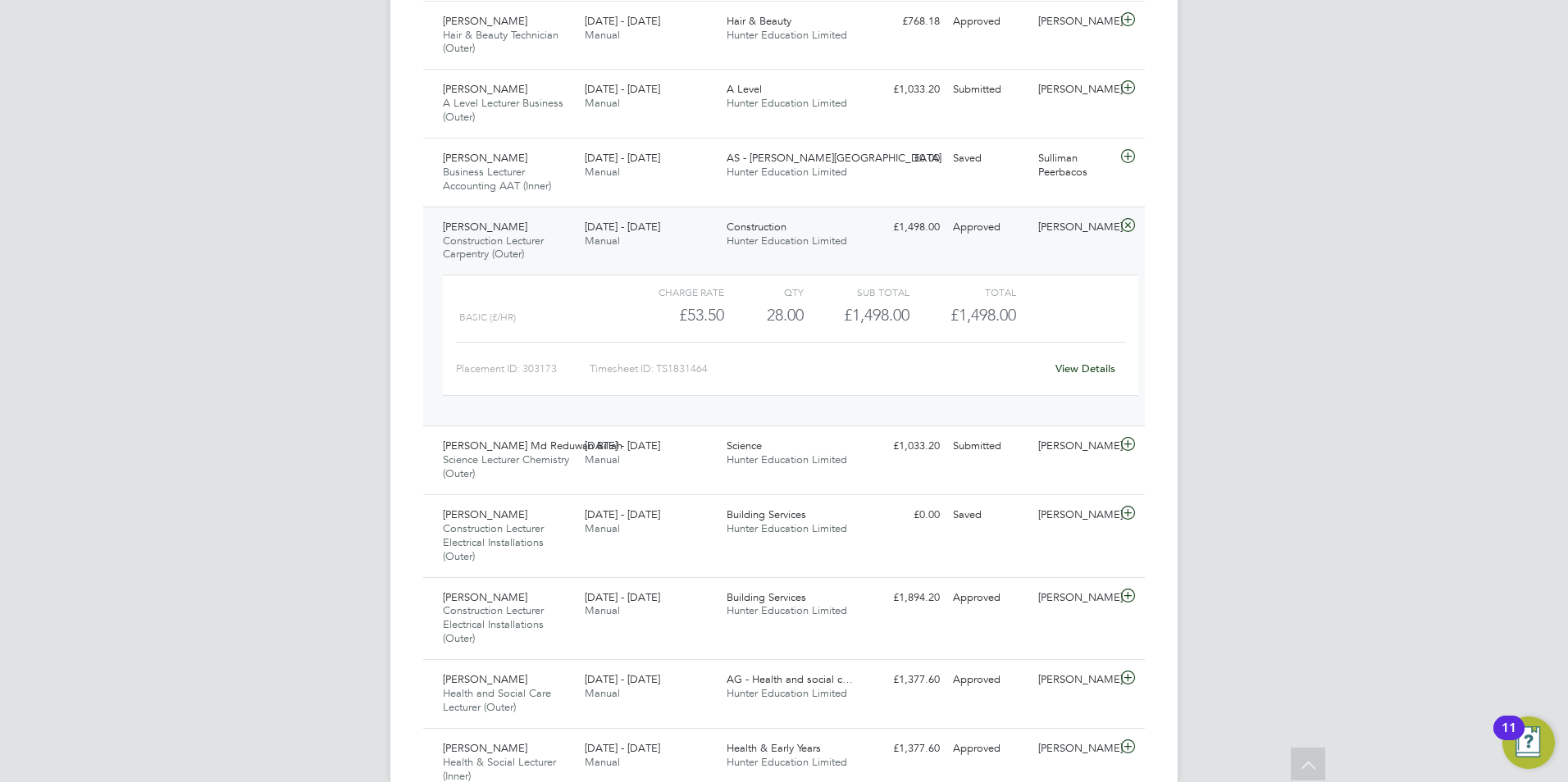
drag, startPoint x: 386, startPoint y: 216, endPoint x: 387, endPoint y: 236, distance: 20.0
click at [387, 236] on div "OT Olivia Triassi Notifications 6 Applications: Network Team Members Businesses…" at bounding box center [784, 570] width 1568 height 2781
click at [644, 239] on div "22 - 28 Sep 2025 Manual" at bounding box center [649, 235] width 142 height 41
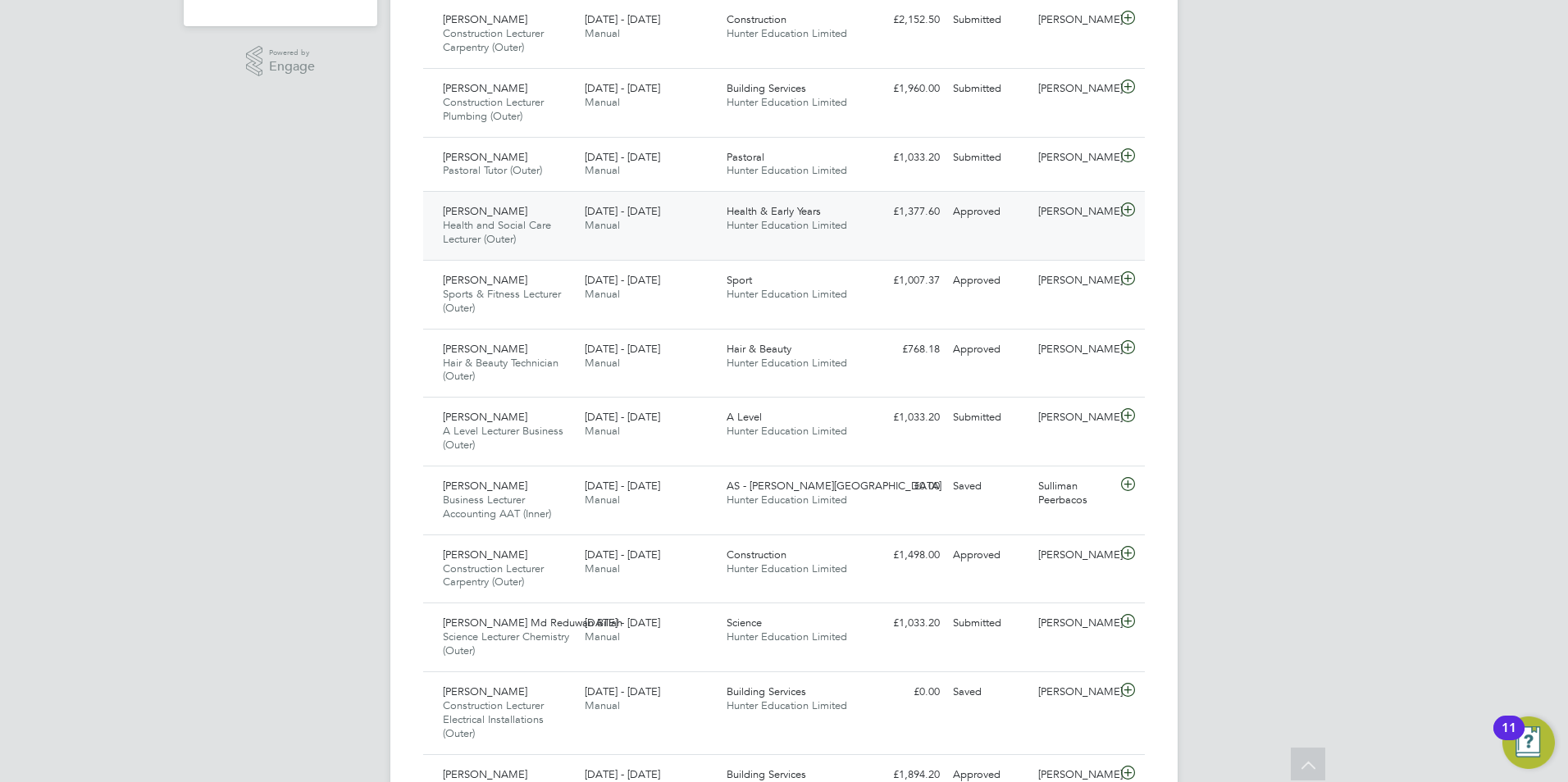
click at [754, 220] on span "Hunter Education Limited" at bounding box center [787, 225] width 121 height 14
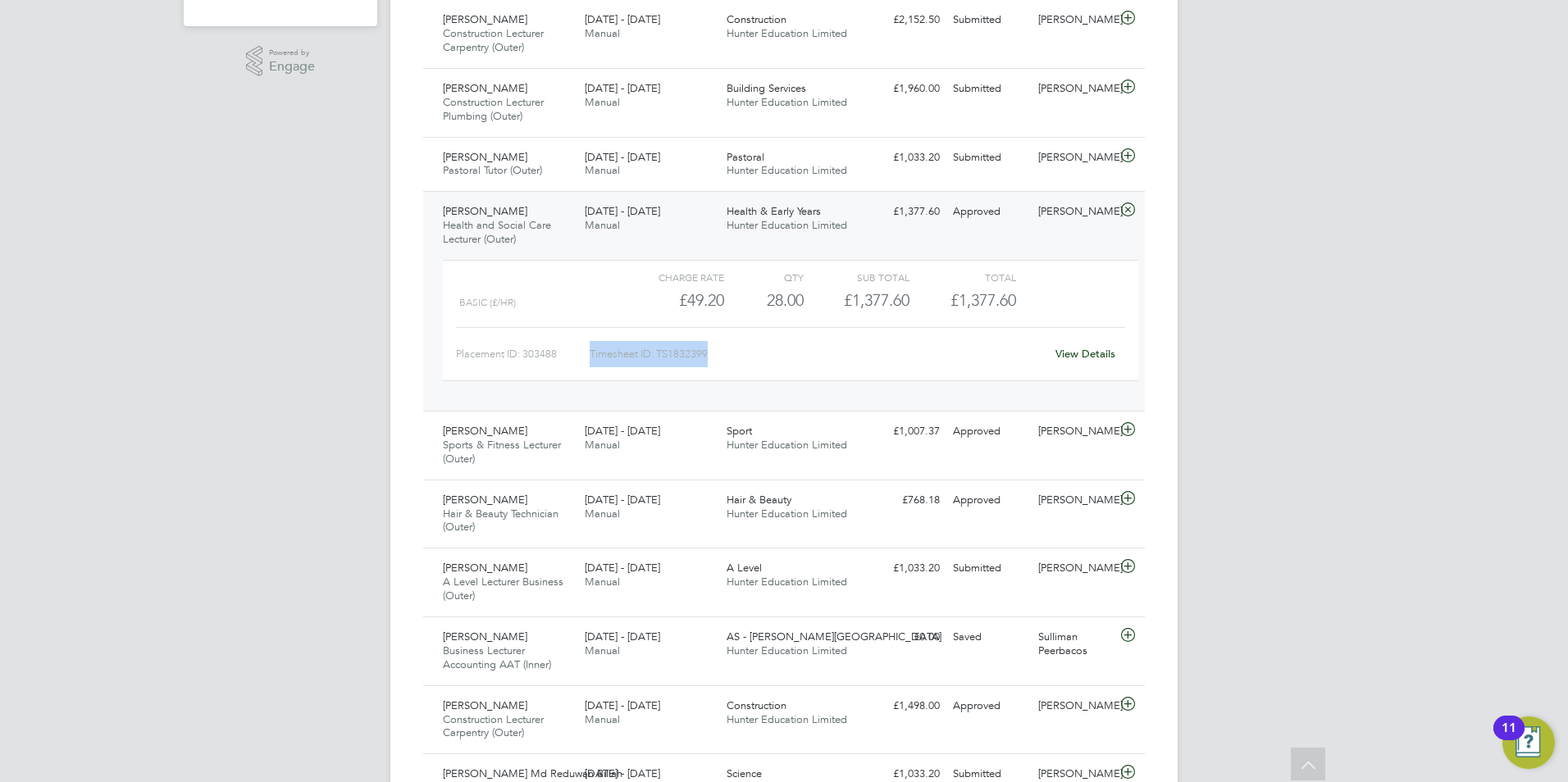
drag, startPoint x: 740, startPoint y: 353, endPoint x: 563, endPoint y: 368, distance: 177.6
click at [563, 368] on div "Charge rate QTY Sub Total Total Basic (£/HR) £49.20 28 28.00 28 £1,377.60 £1,37…" at bounding box center [791, 320] width 696 height 122
drag, startPoint x: 563, startPoint y: 368, endPoint x: 561, endPoint y: 339, distance: 29.1
click at [522, 353] on div "Placement ID: 303488" at bounding box center [523, 355] width 134 height 26
drag, startPoint x: 716, startPoint y: 354, endPoint x: 399, endPoint y: 357, distance: 317.0
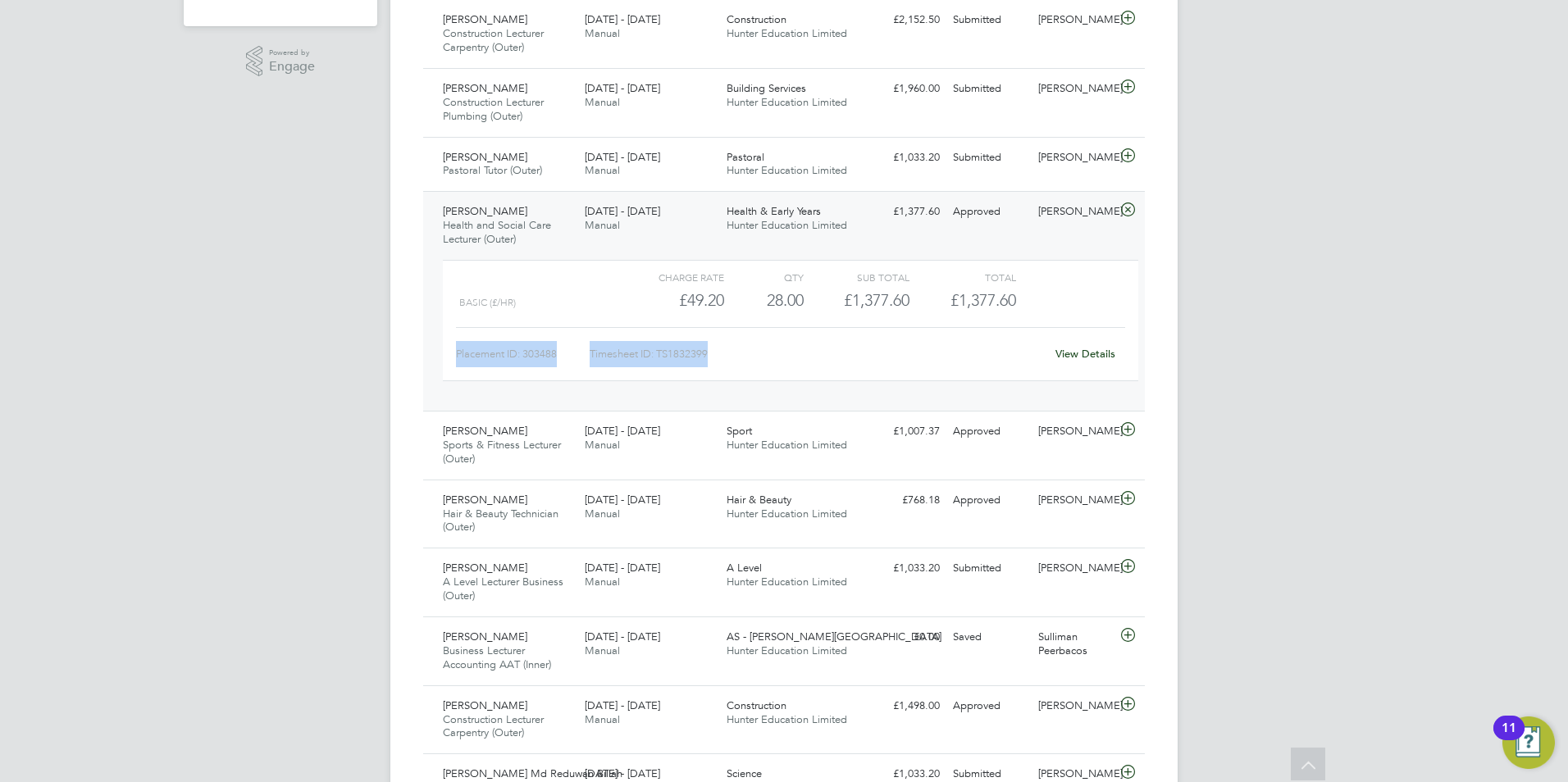
drag, startPoint x: 399, startPoint y: 357, endPoint x: 557, endPoint y: 385, distance: 160.5
click at [557, 385] on div "Charge rate QTY Sub Total Total Basic (£/HR) £49.20 28 28.00 28 £1,377.60 £1,37…" at bounding box center [791, 328] width 709 height 151
click at [542, 213] on div "John Farry Health and Social Care Lecturer (Outer) 22 - 28 Sep 2025" at bounding box center [508, 226] width 142 height 55
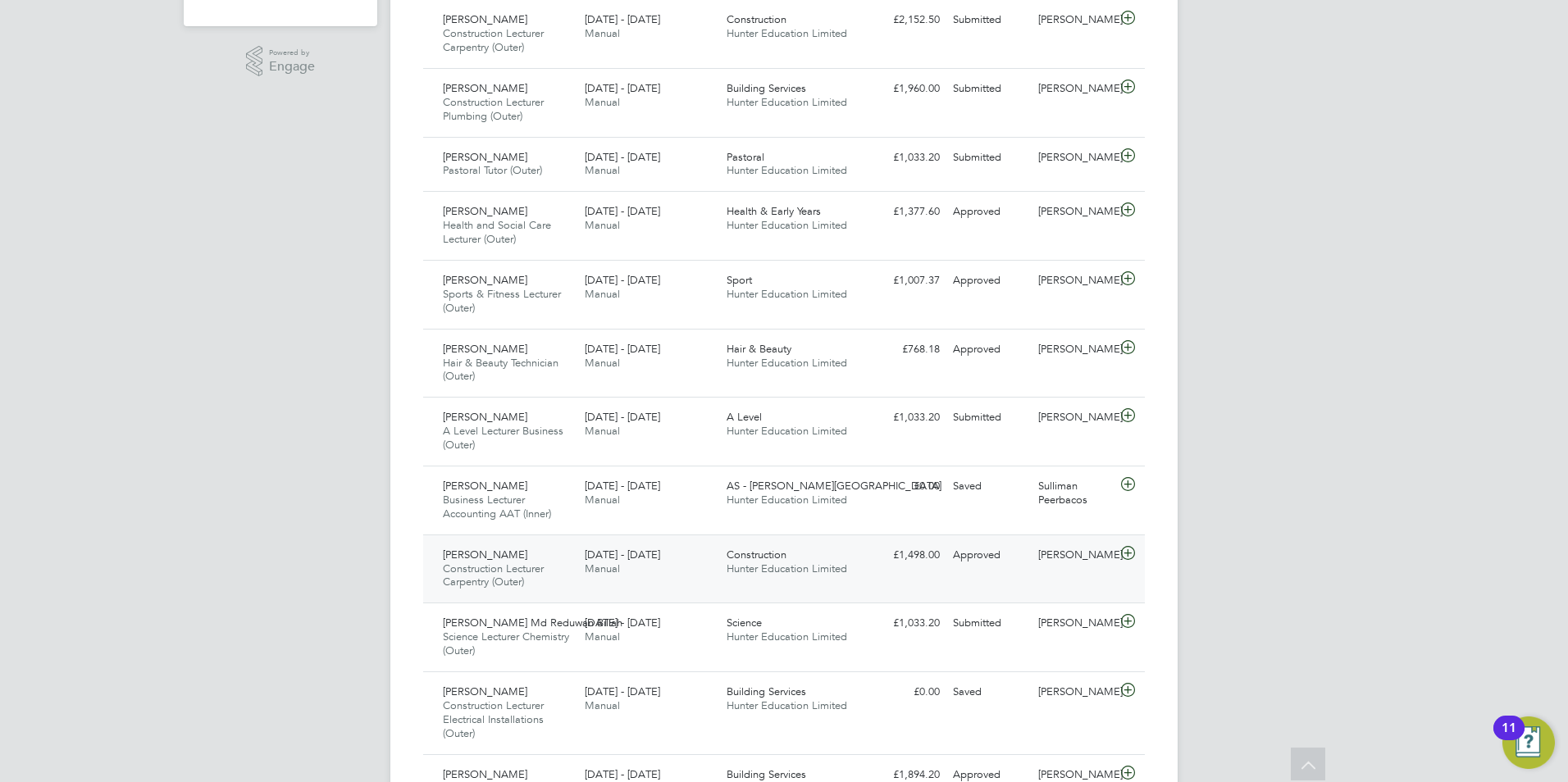
click at [710, 567] on div "22 - 28 Sep 2025 Manual" at bounding box center [649, 563] width 142 height 41
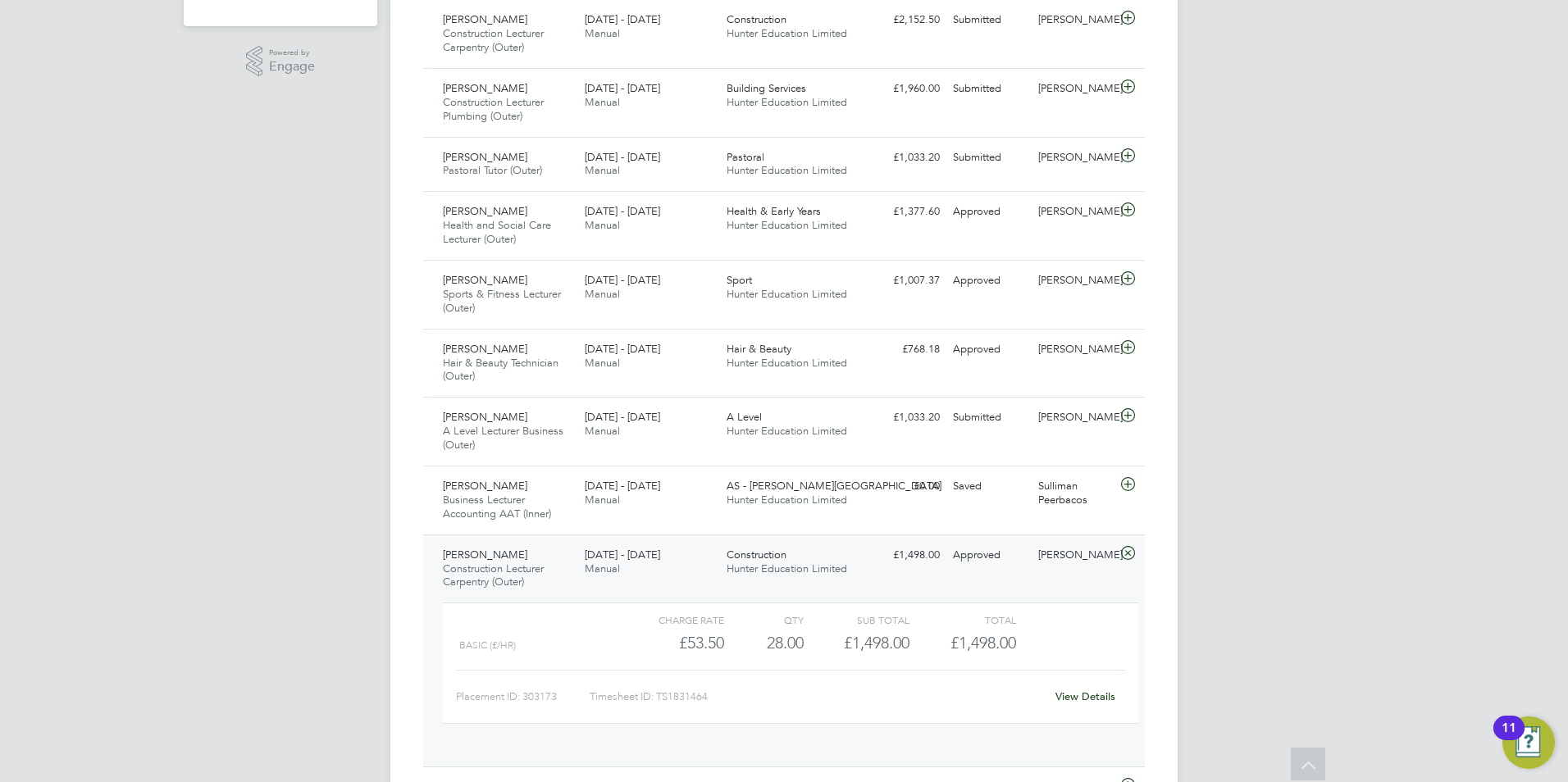
scroll to position [28, 160]
click at [761, 239] on div "Health & Early Years Hunter Education Limited" at bounding box center [791, 219] width 142 height 41
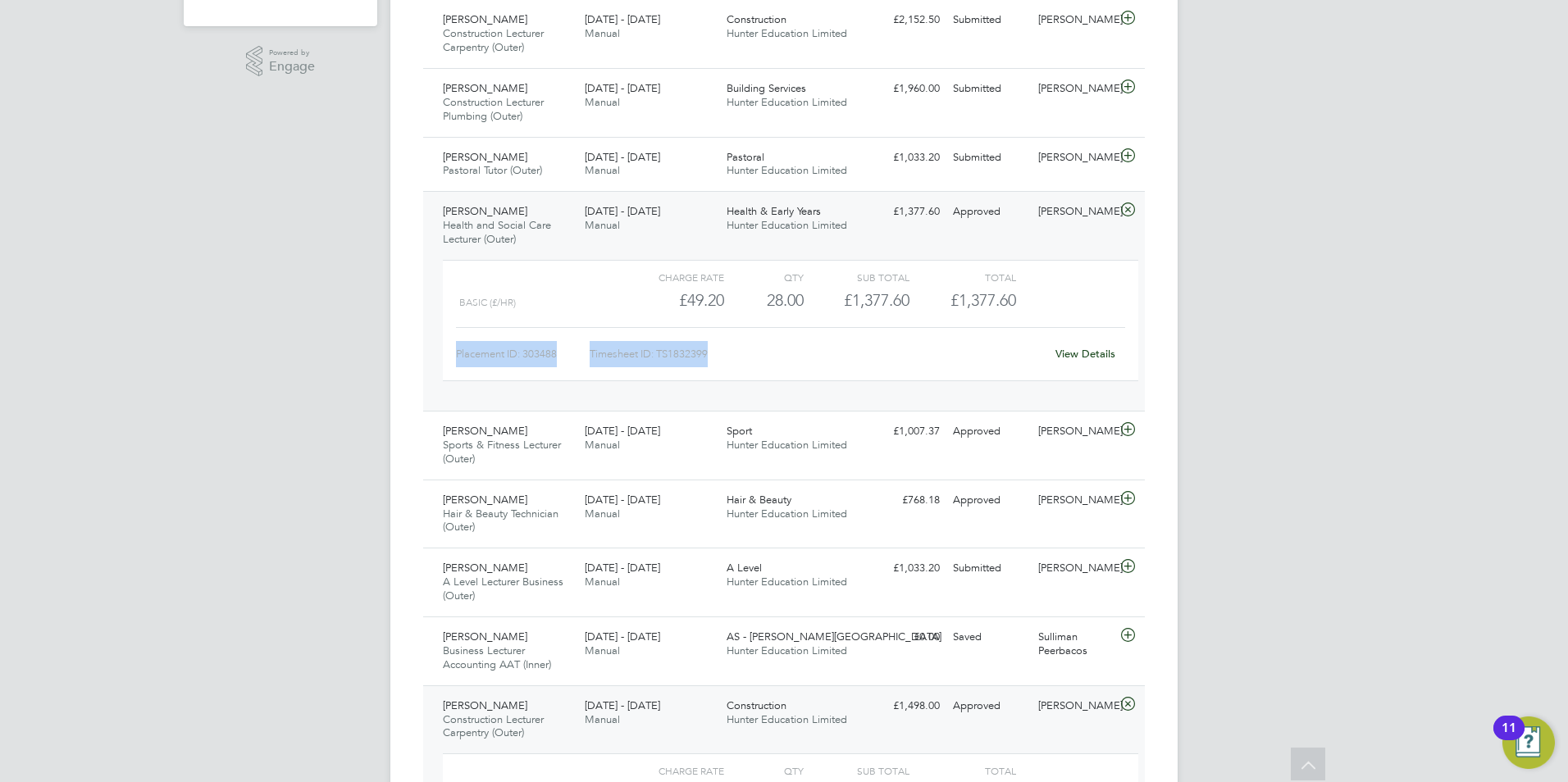
drag, startPoint x: 708, startPoint y: 354, endPoint x: 450, endPoint y: 354, distance: 258.0
click at [450, 354] on div "Charge rate QTY Sub Total Total Basic (£/HR) £49.20 28 28.00 28 £1,377.60 £1,37…" at bounding box center [791, 320] width 696 height 122
drag, startPoint x: 450, startPoint y: 354, endPoint x: 460, endPoint y: 364, distance: 14.1
click at [467, 369] on div "Charge rate QTY Sub Total Total Basic (£/HR) £49.20 28 28.00 28 £1,377.60 £1,37…" at bounding box center [791, 320] width 696 height 122
drag, startPoint x: 452, startPoint y: 353, endPoint x: 721, endPoint y: 364, distance: 269.2
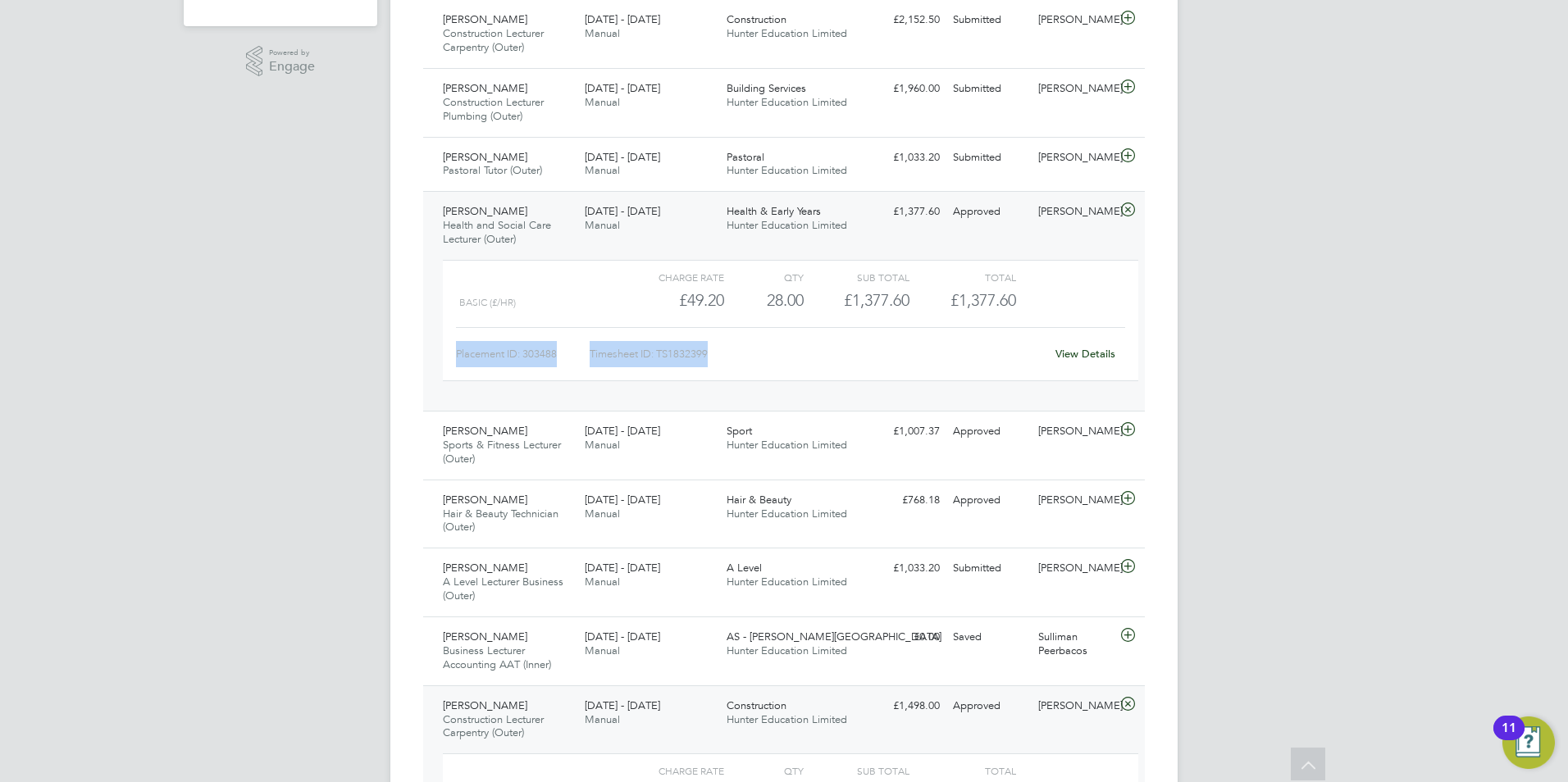
click at [721, 364] on div "Charge rate QTY Sub Total Total Basic (£/HR) £49.20 28 28.00 28 £1,377.60 £1,37…" at bounding box center [791, 320] width 696 height 122
click at [716, 362] on div "Timesheet ID: TS1832399" at bounding box center [817, 355] width 455 height 26
drag, startPoint x: 715, startPoint y: 354, endPoint x: 456, endPoint y: 353, distance: 259.0
click at [456, 353] on div "Placement ID: 303488 Timesheet ID: TS1832399 View Details" at bounding box center [790, 347] width 669 height 41
drag, startPoint x: 456, startPoint y: 353, endPoint x: 500, endPoint y: 355, distance: 44.0
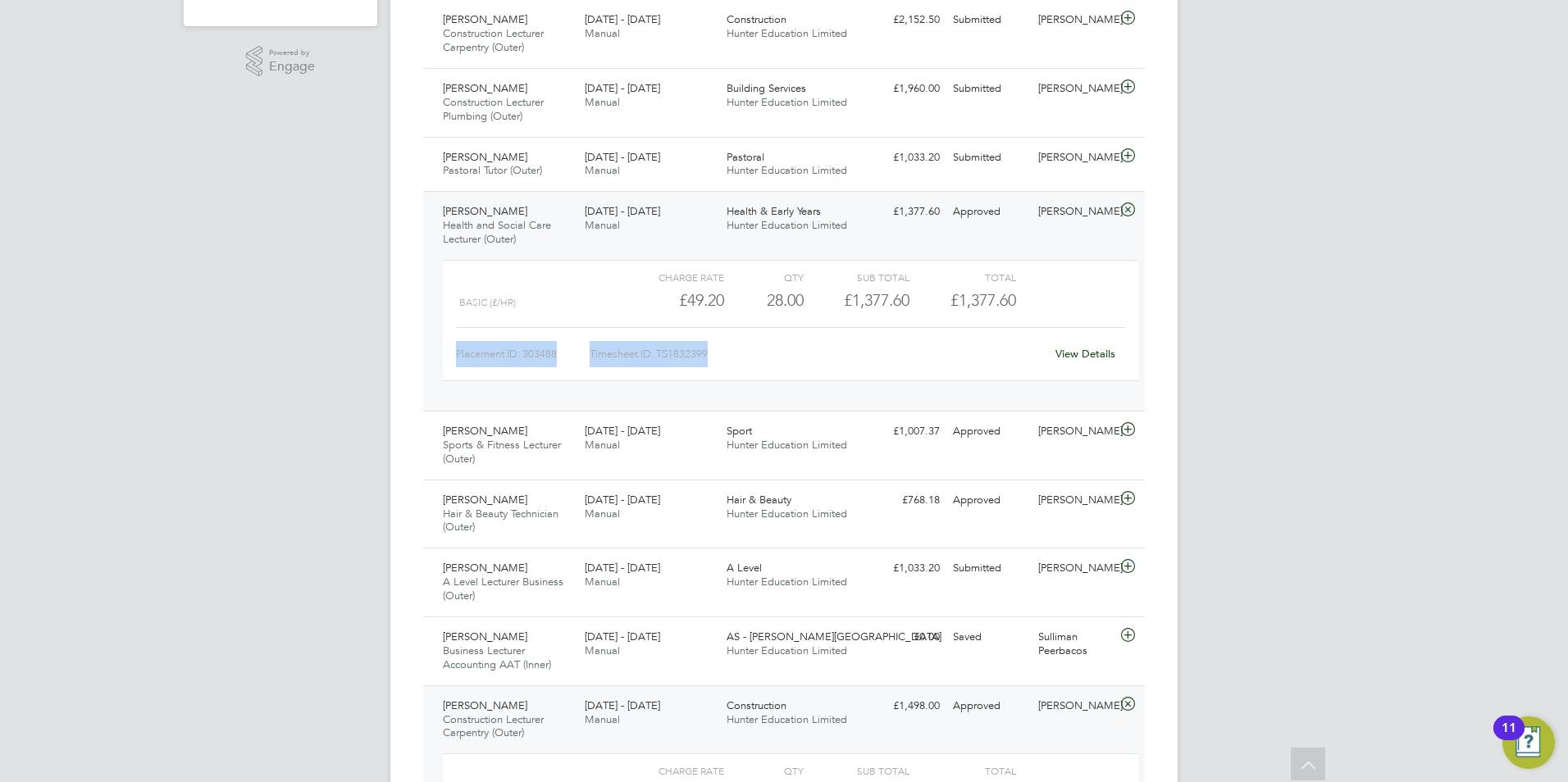
click at [485, 355] on div "Placement ID: 303488" at bounding box center [523, 355] width 134 height 26
drag, startPoint x: 718, startPoint y: 354, endPoint x: 423, endPoint y: 366, distance: 295.2
click at [549, 221] on span "Health and Social Care Lecturer (Outer)" at bounding box center [497, 232] width 108 height 28
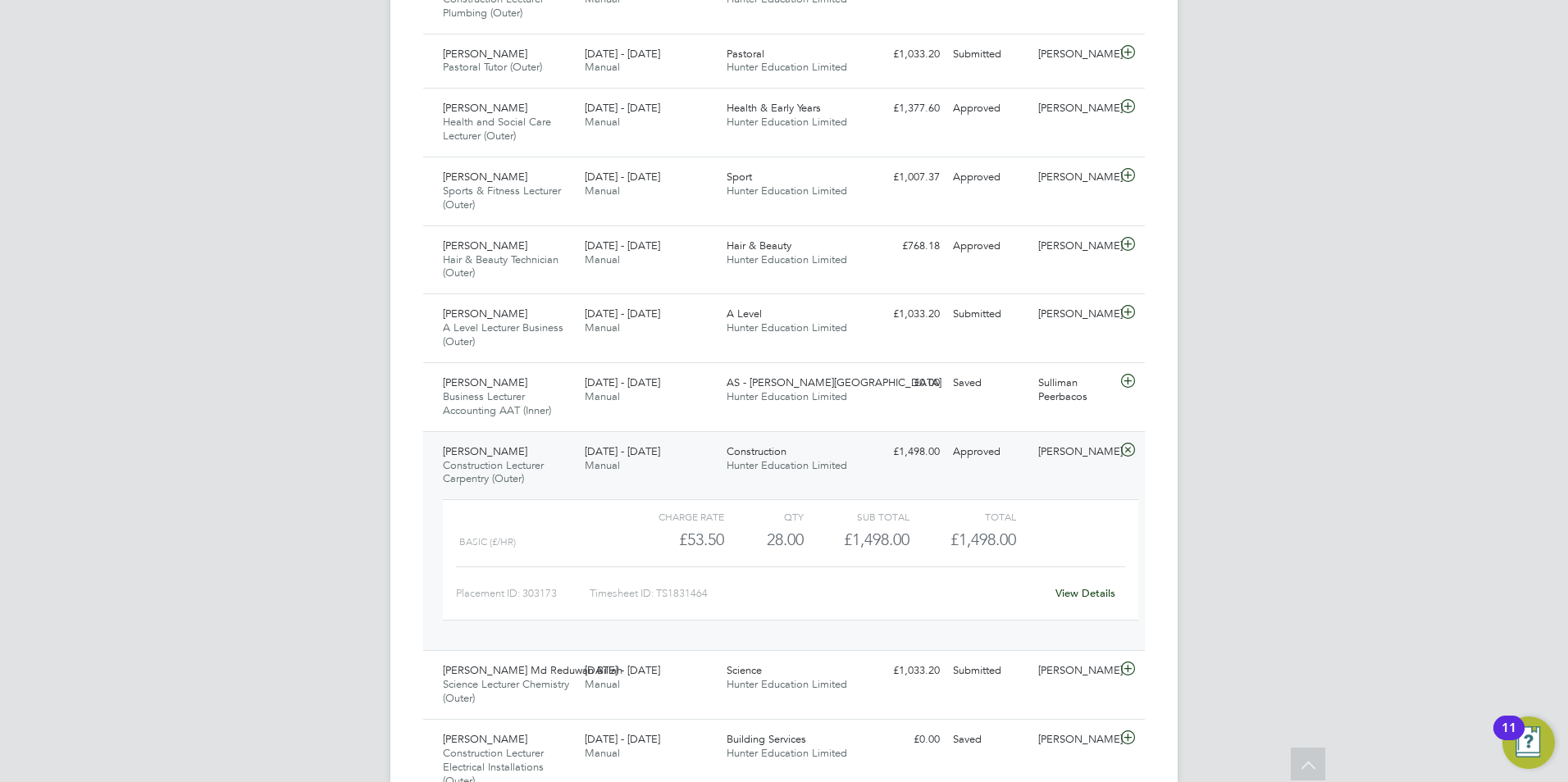
scroll to position [738, 0]
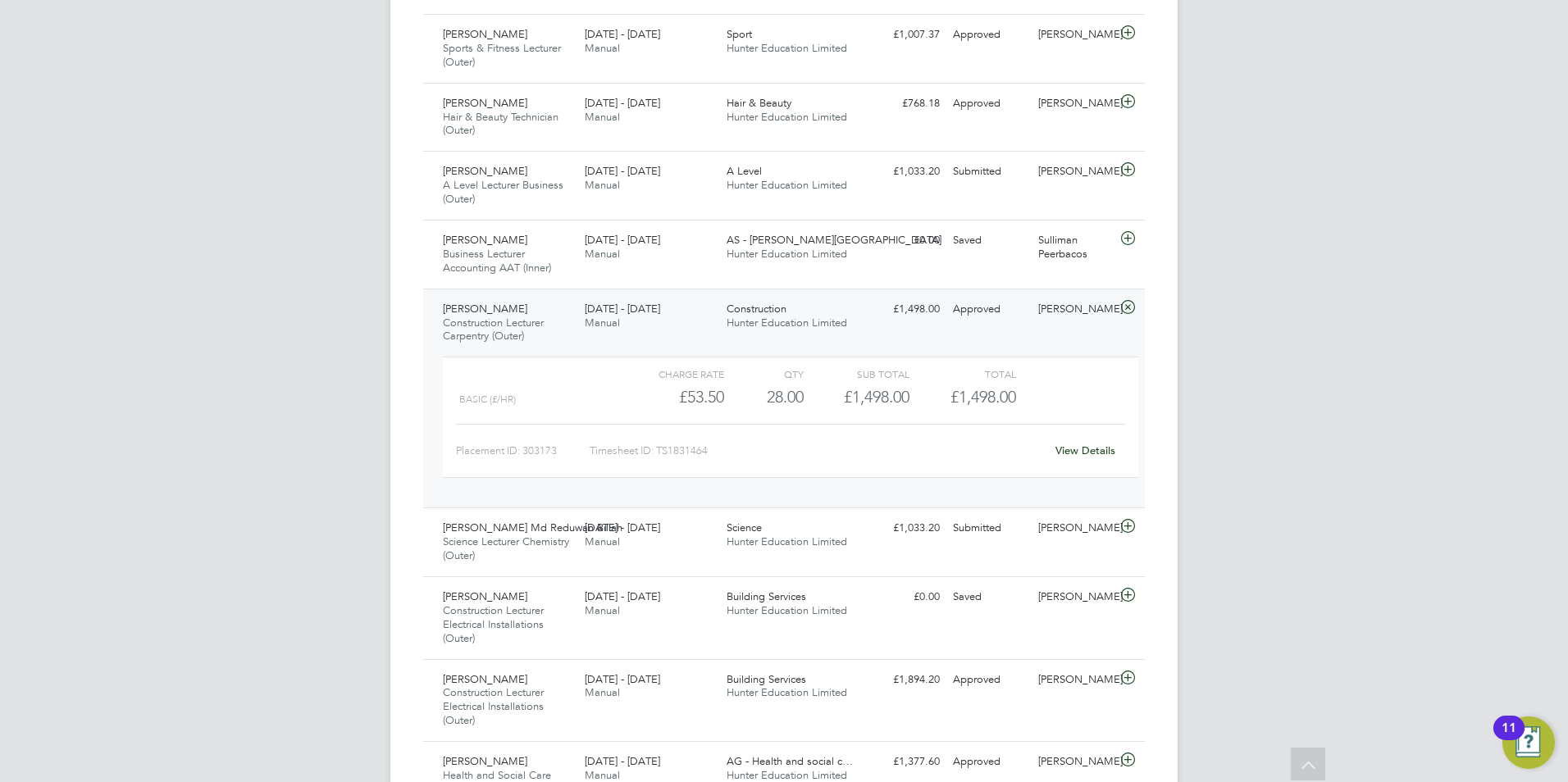
click at [673, 302] on div "22 - 28 Sep 2025 Manual" at bounding box center [649, 317] width 142 height 41
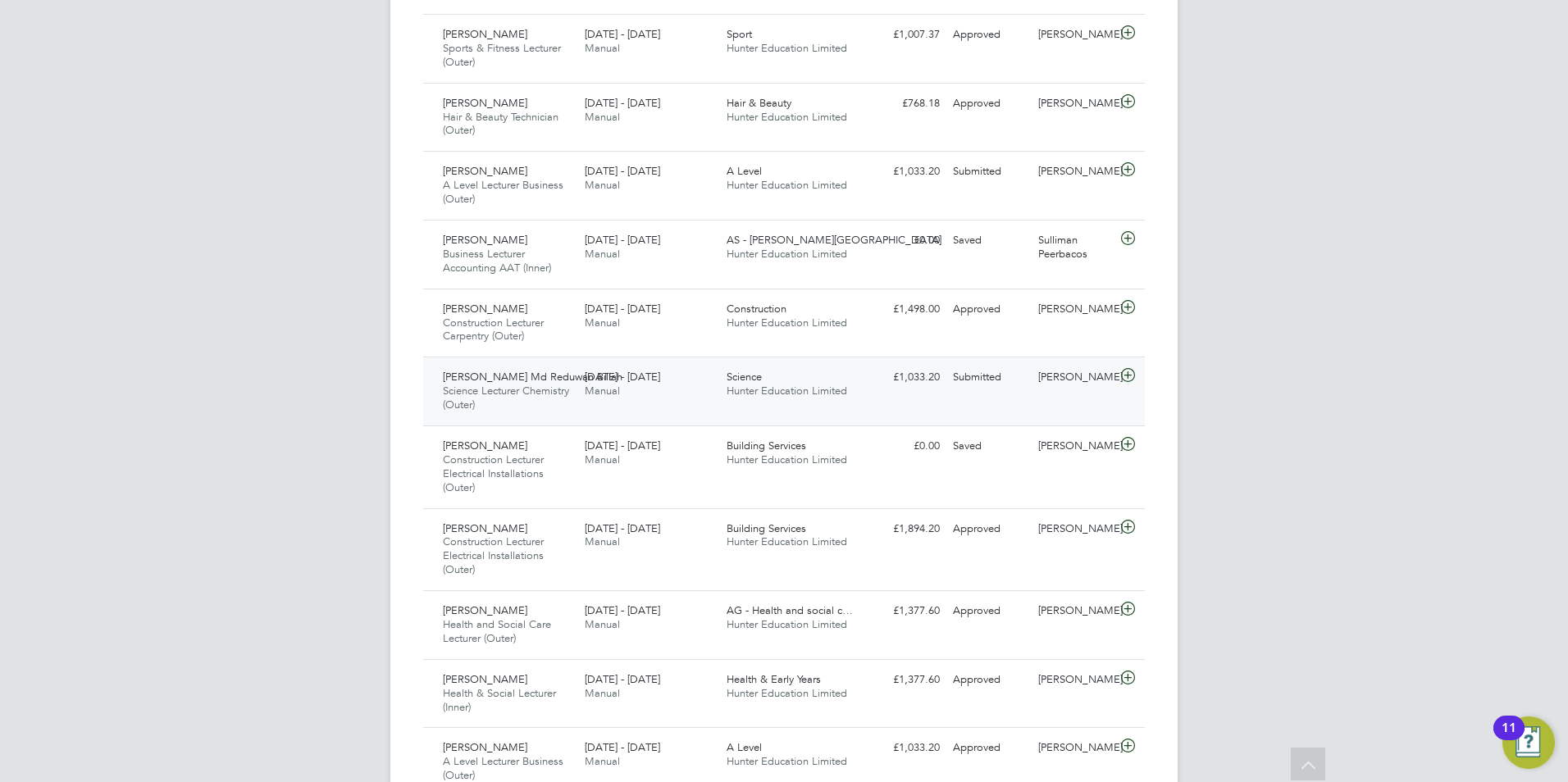
click at [698, 389] on div "22 - 28 Sep 2025 Manual" at bounding box center [649, 384] width 142 height 41
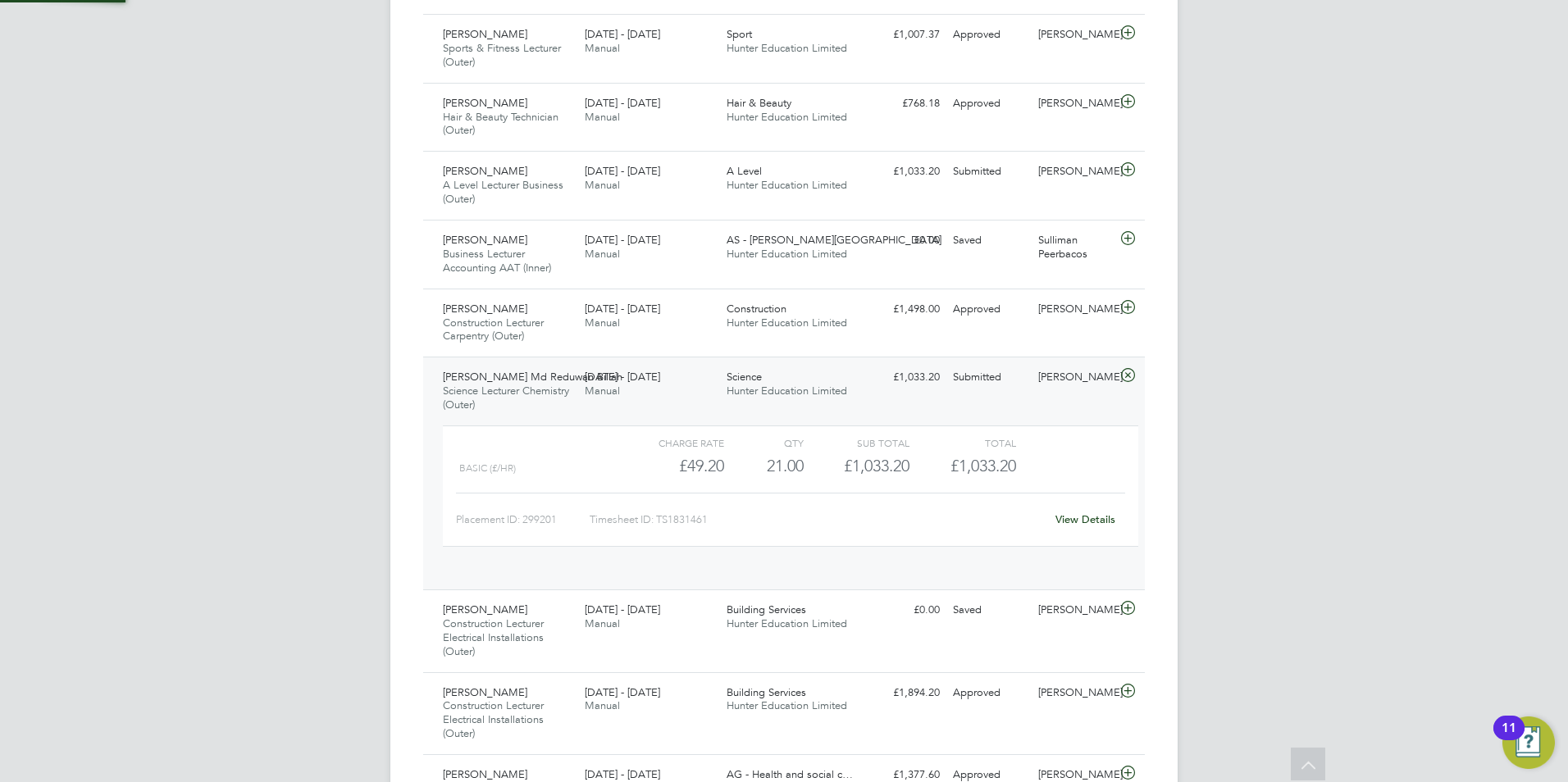
scroll to position [28, 160]
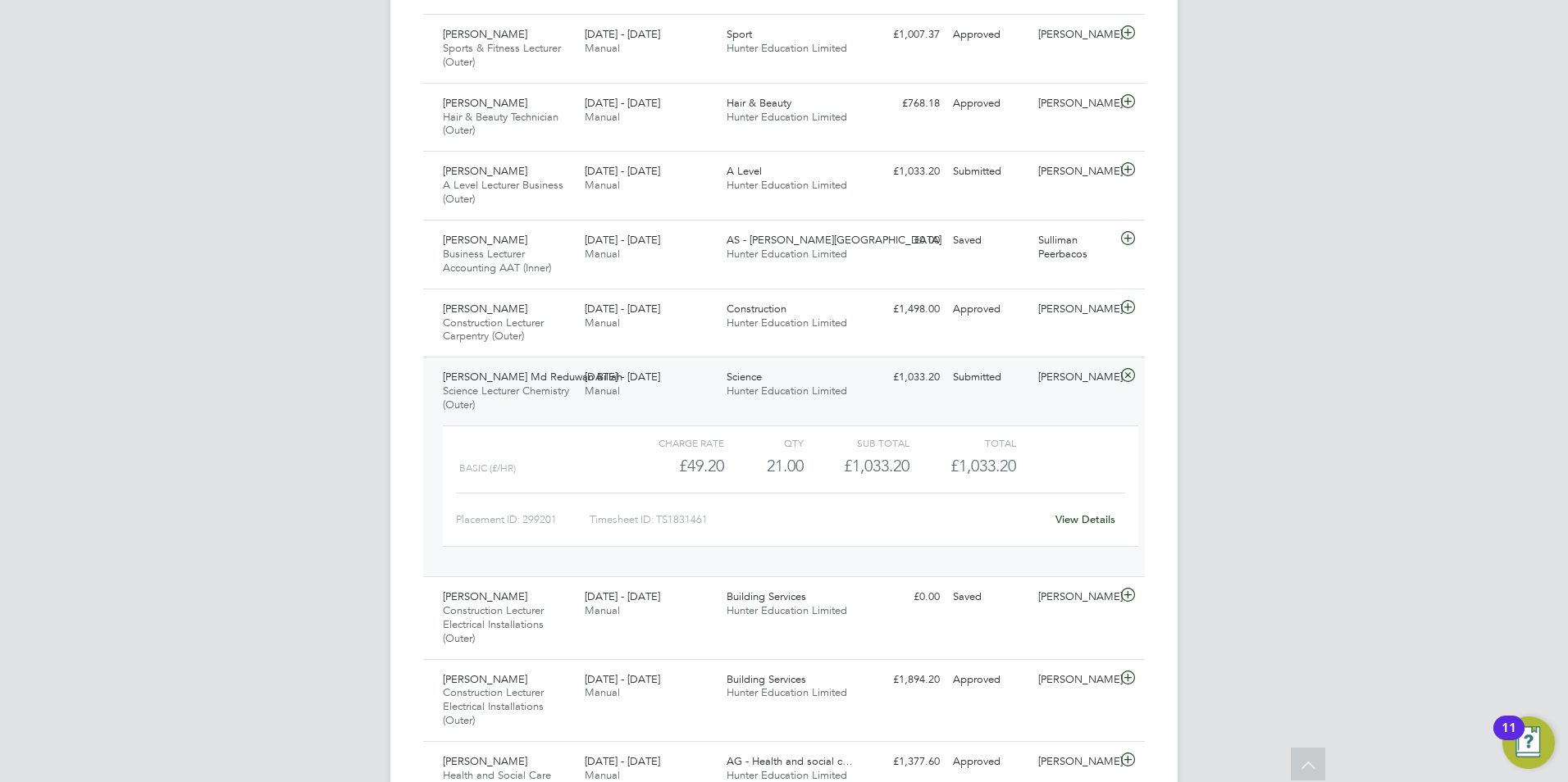
click at [1077, 525] on link "View Details" at bounding box center [1086, 519] width 60 height 14
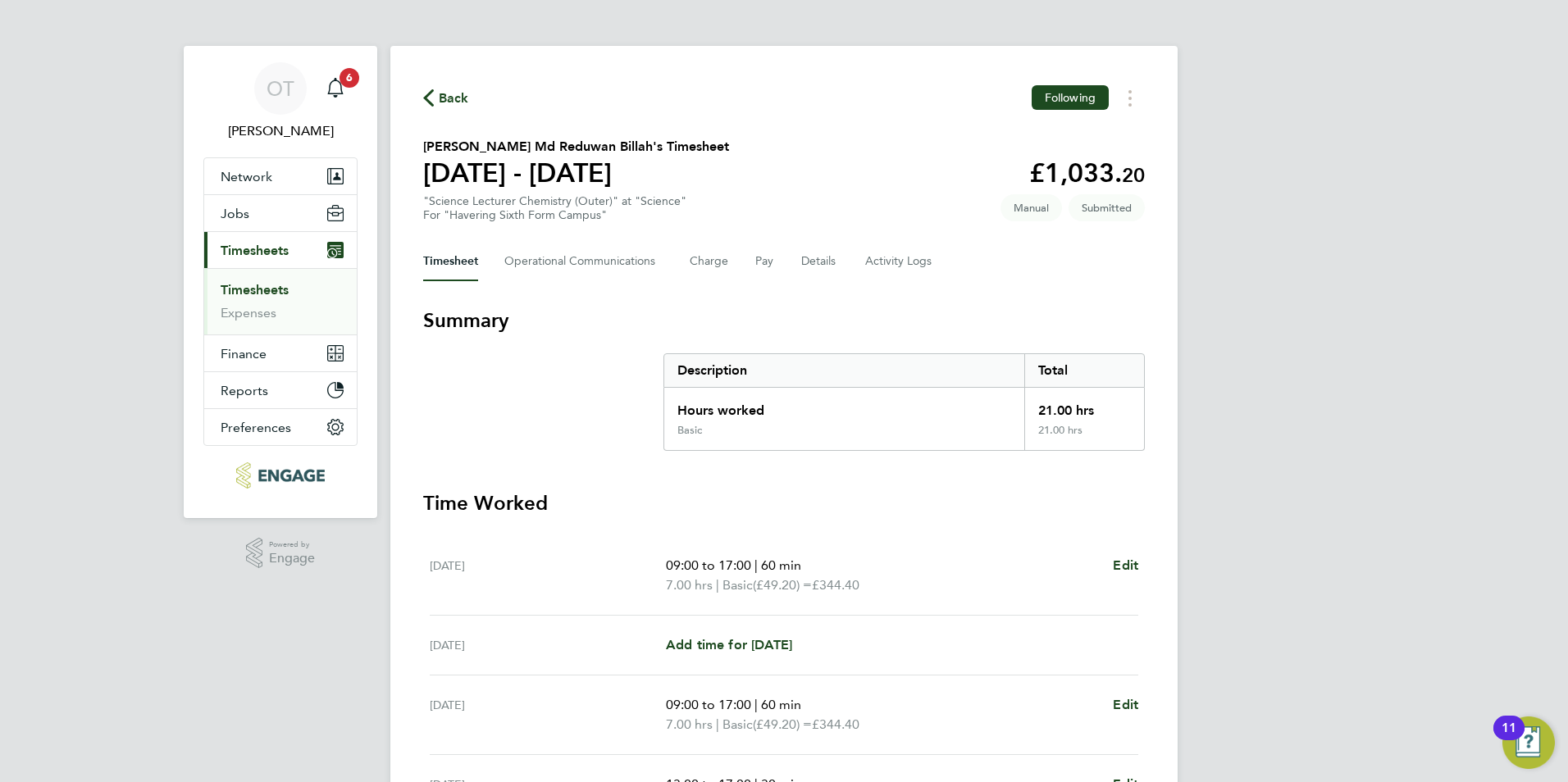
click at [496, 218] on div "For "Havering Sixth Form Campus"" at bounding box center [555, 215] width 263 height 14
click at [865, 254] on Logs-tab "Activity Logs" at bounding box center [899, 262] width 69 height 40
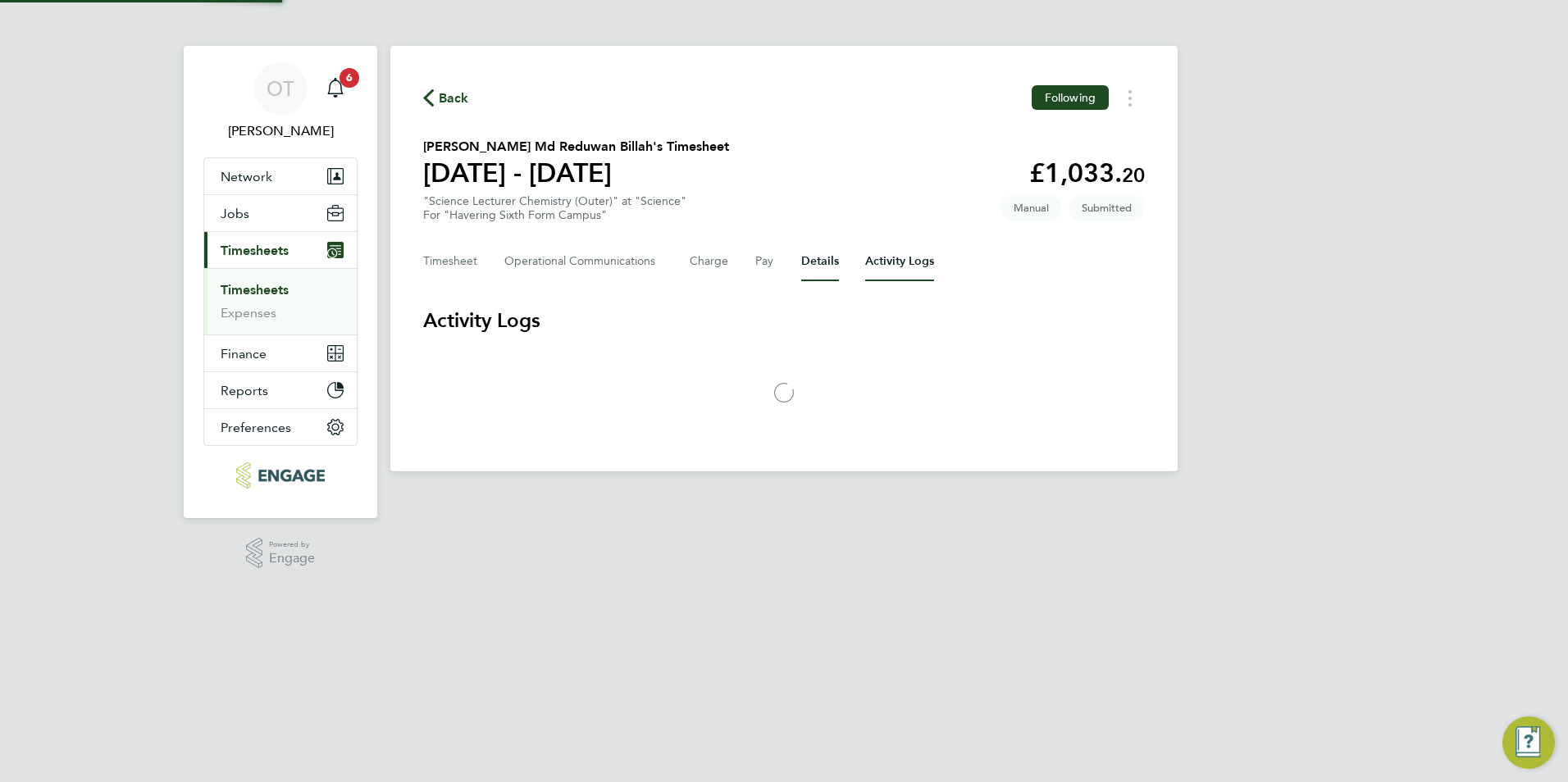
click at [825, 260] on button "Details" at bounding box center [820, 262] width 38 height 40
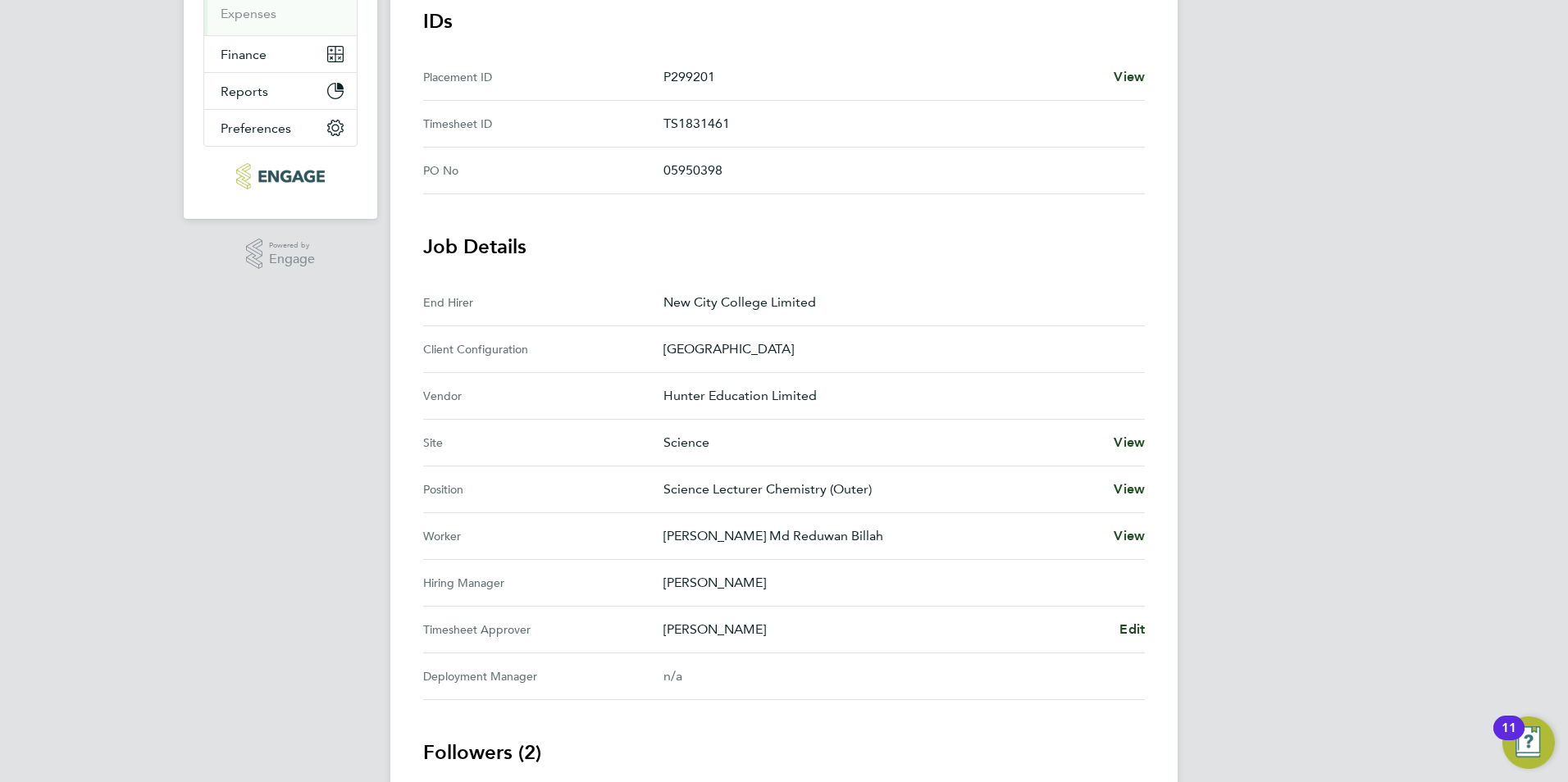
scroll to position [410, 0]
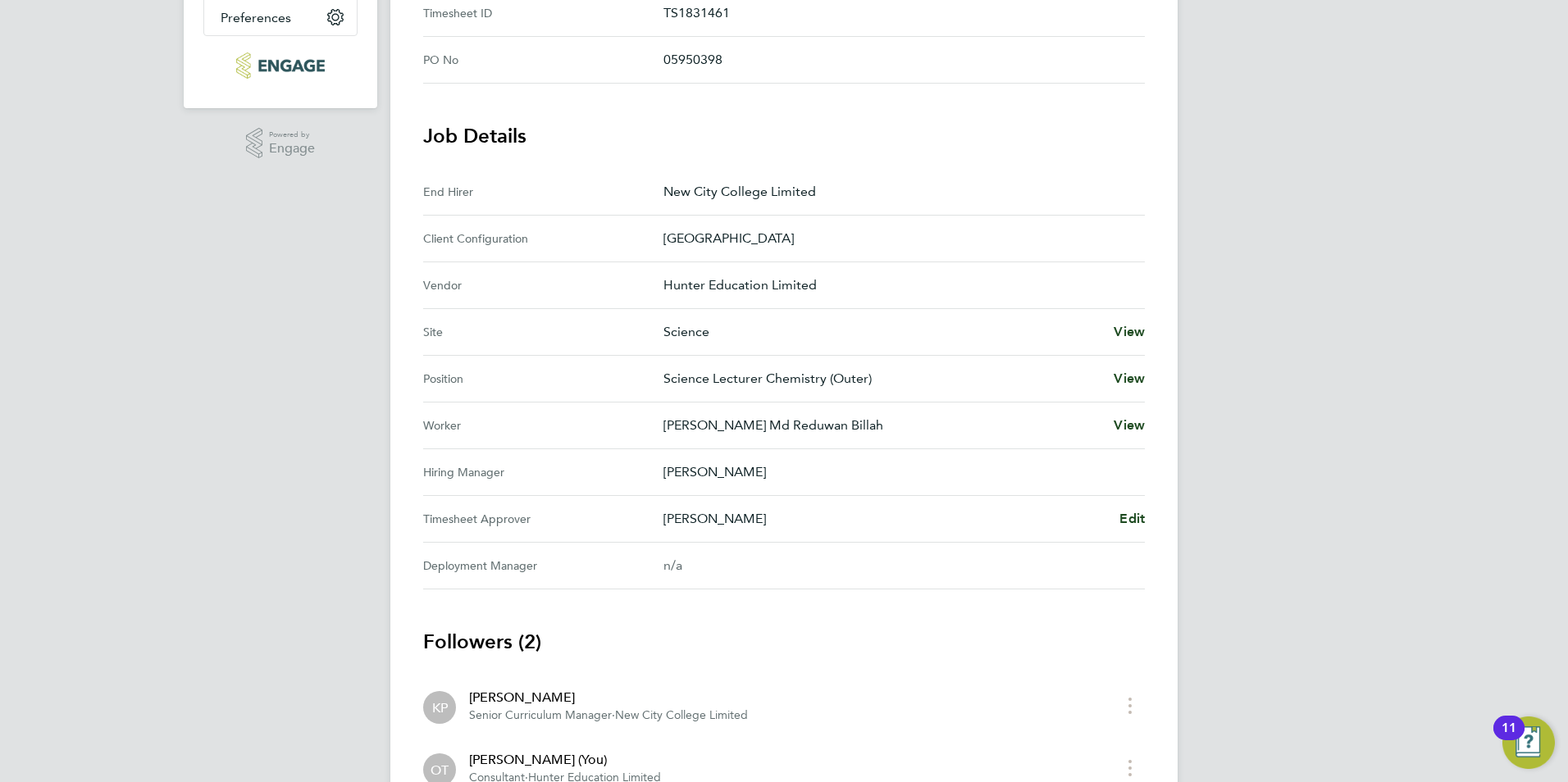
drag, startPoint x: 639, startPoint y: 472, endPoint x: 797, endPoint y: 533, distance: 169.4
click at [797, 533] on section "Job Details End Hirer New City College Limited Client Configuration Havering Si…" at bounding box center [784, 356] width 722 height 466
drag, startPoint x: 797, startPoint y: 533, endPoint x: 753, endPoint y: 560, distance: 51.6
click at [753, 560] on div "n/a" at bounding box center [891, 565] width 455 height 20
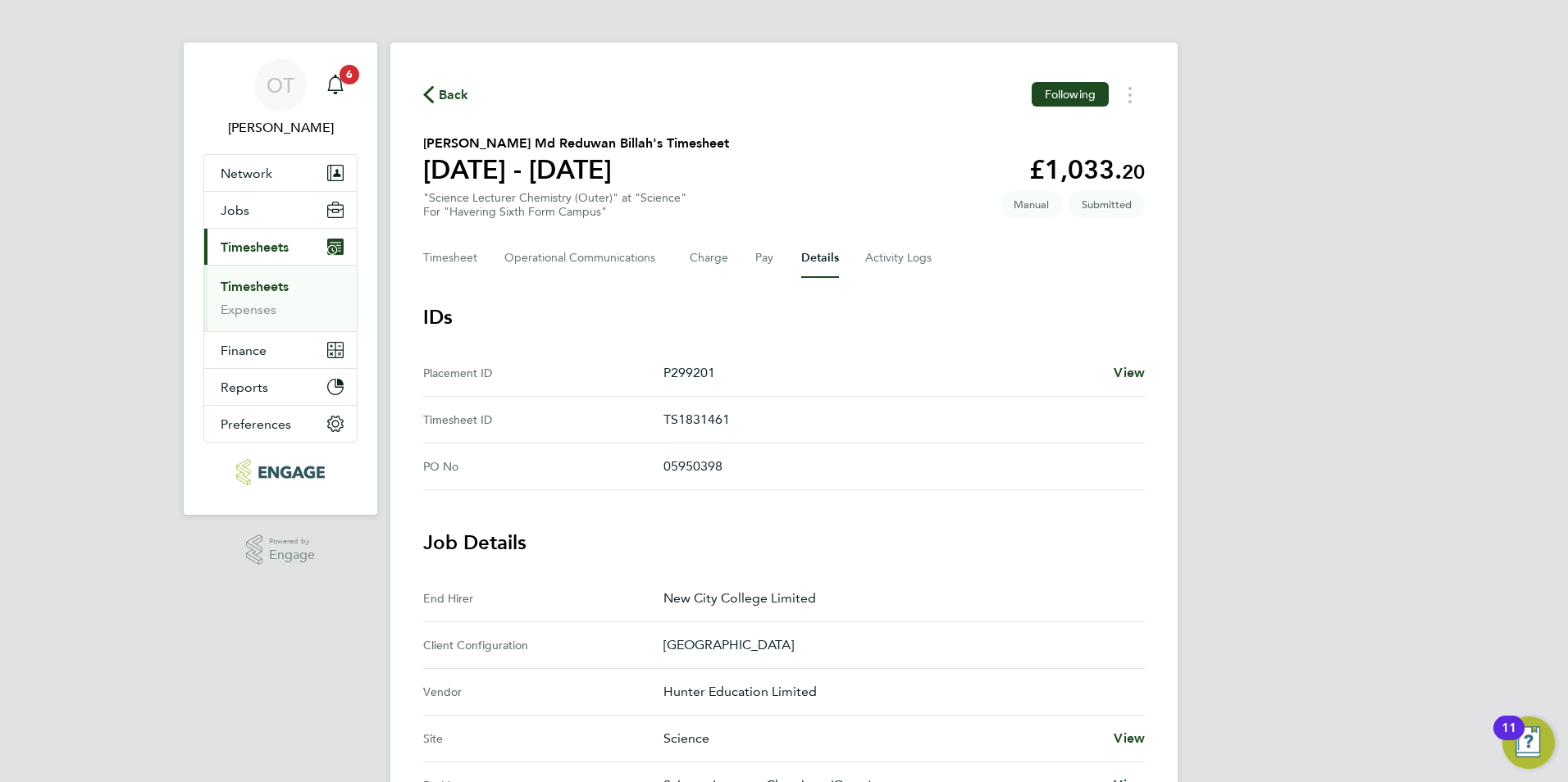
scroll to position [0, 0]
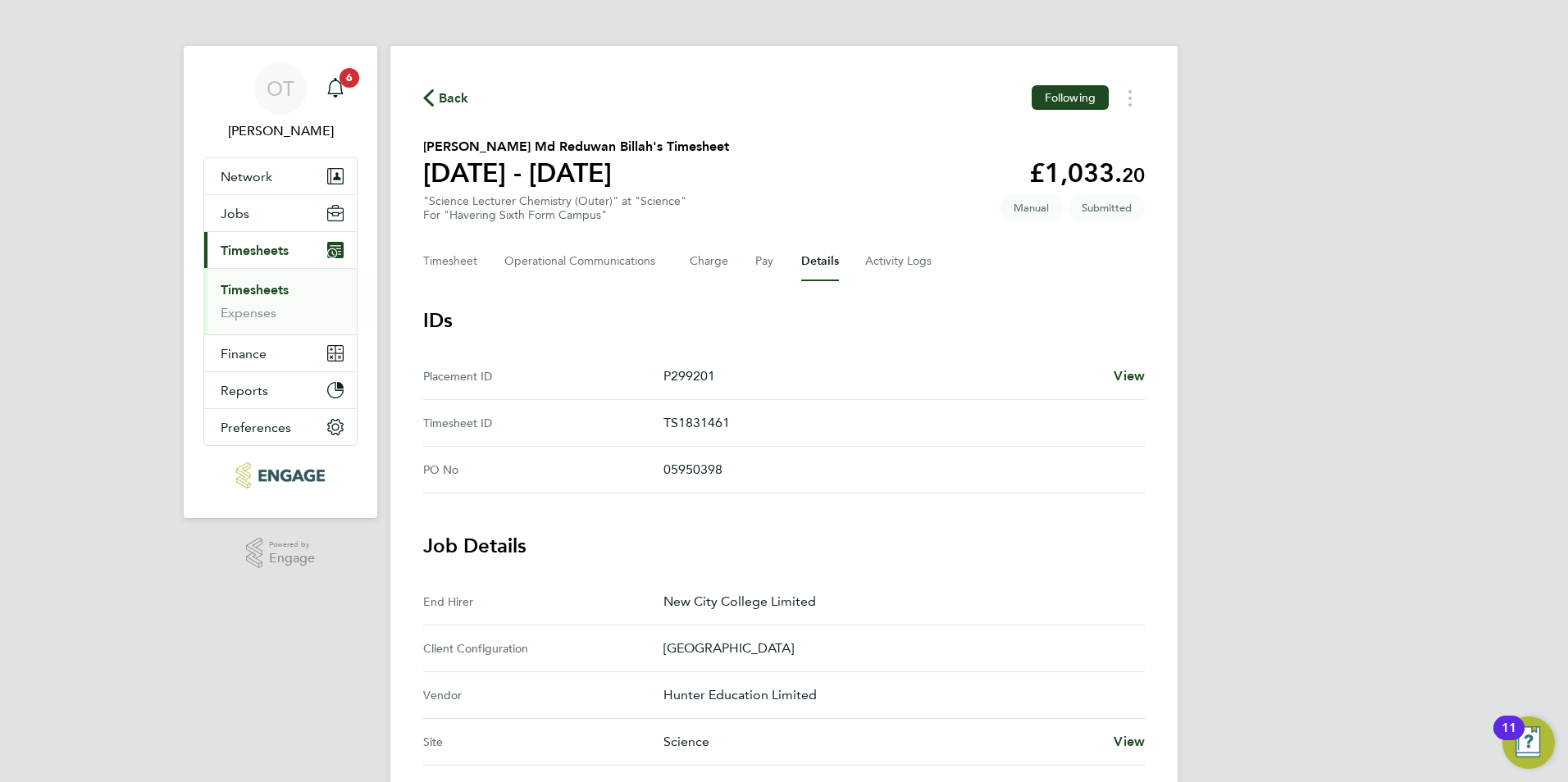
click at [467, 107] on span "Back" at bounding box center [454, 98] width 31 height 20
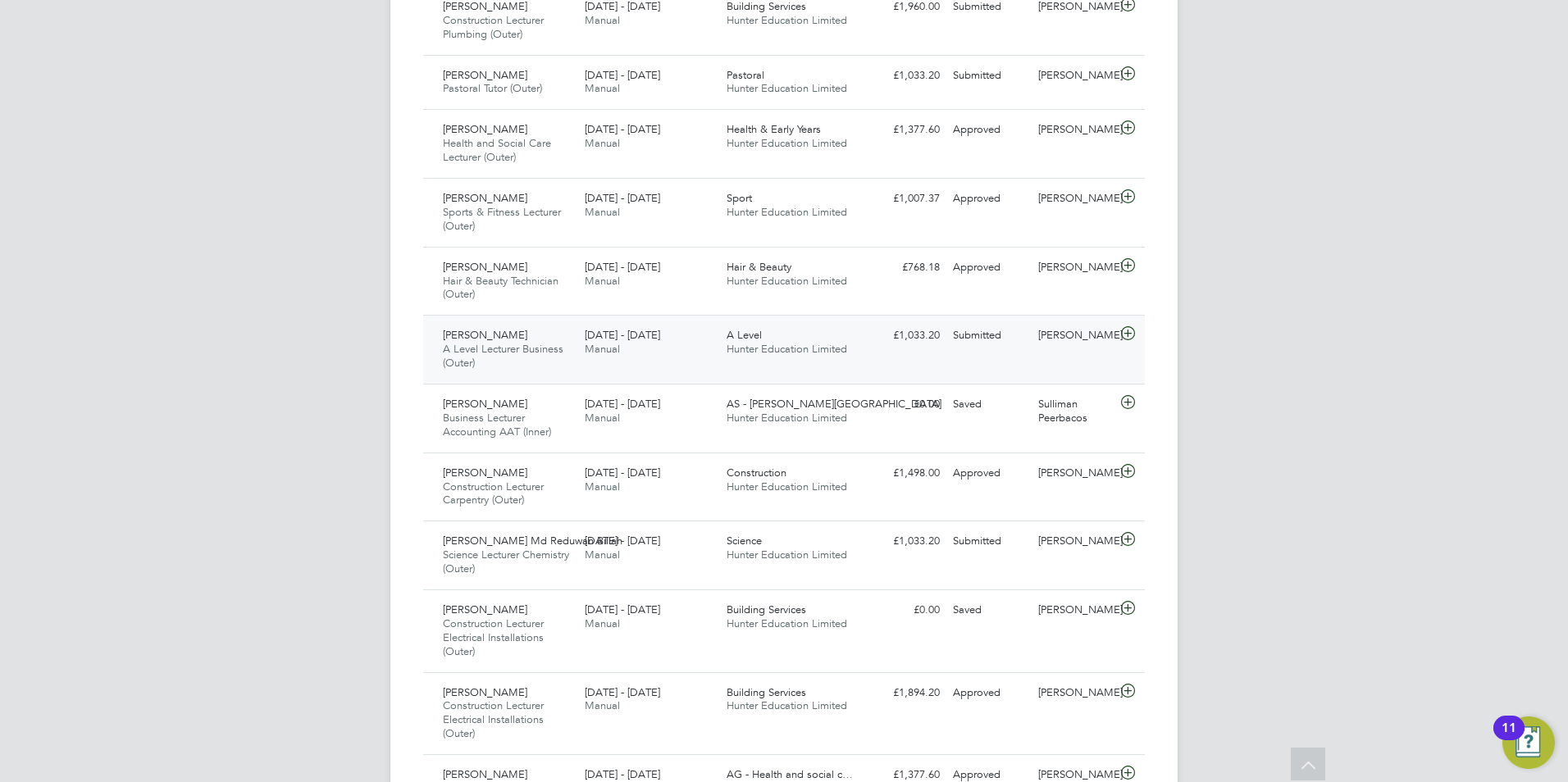
click at [777, 427] on div "AS - Attlee Academy Hunter Education Limited" at bounding box center [791, 412] width 142 height 41
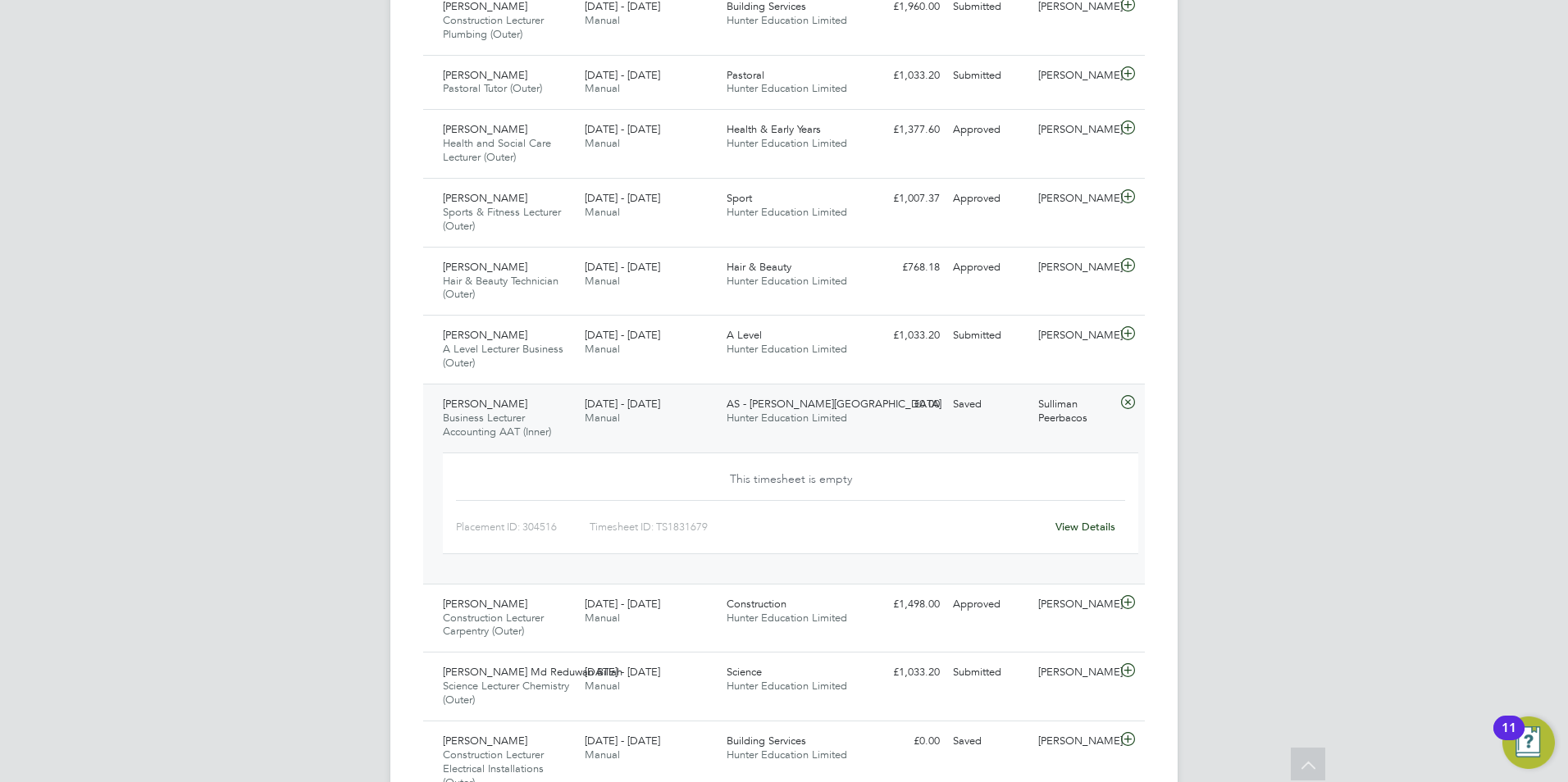
click at [791, 427] on div "AS - Attlee Academy Hunter Education Limited" at bounding box center [791, 412] width 142 height 41
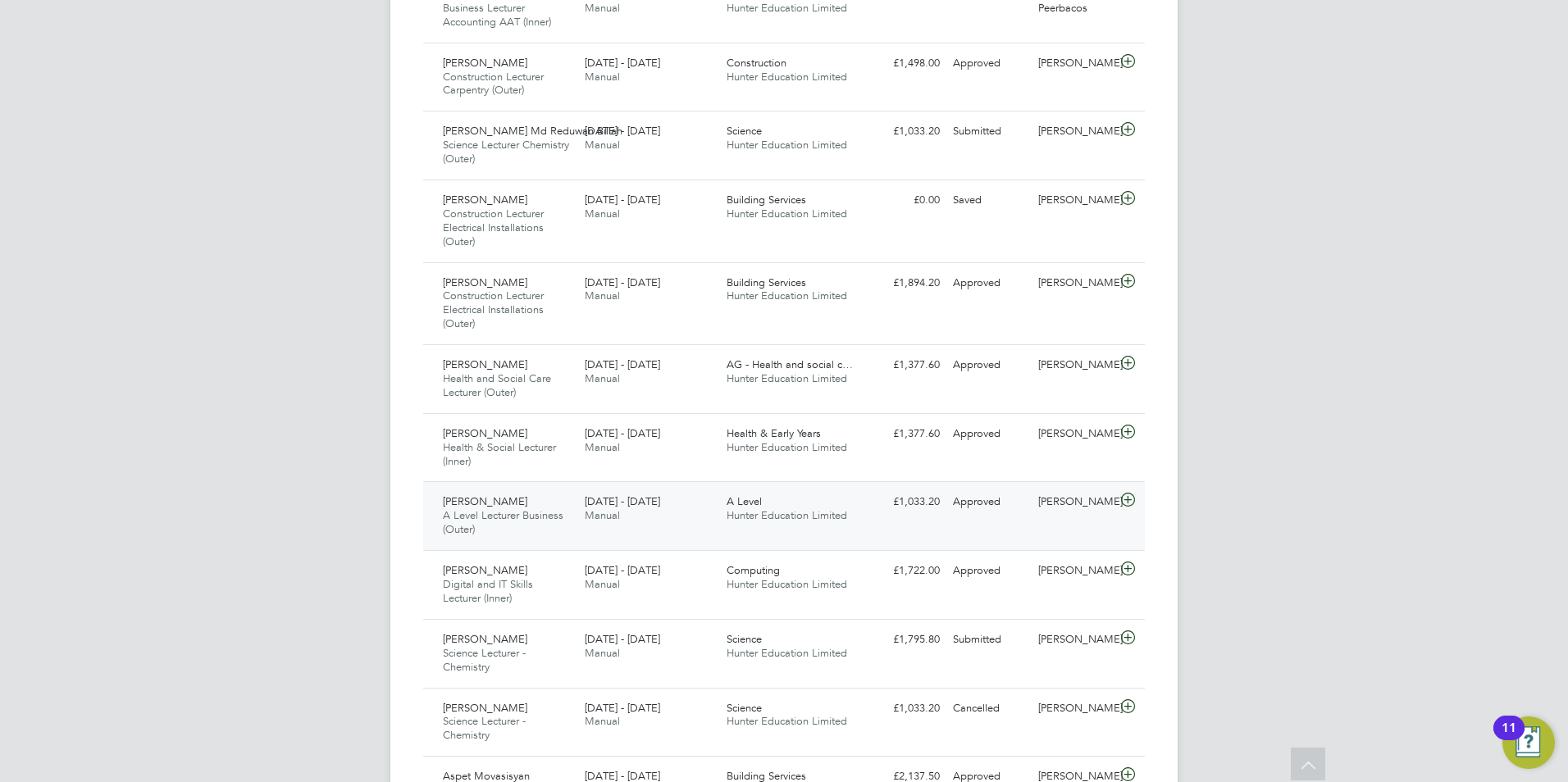
click at [1325, 398] on div "OT Olivia Triassi Notifications 6 Applications: Network Team Members Businesses…" at bounding box center [784, 331] width 1568 height 2630
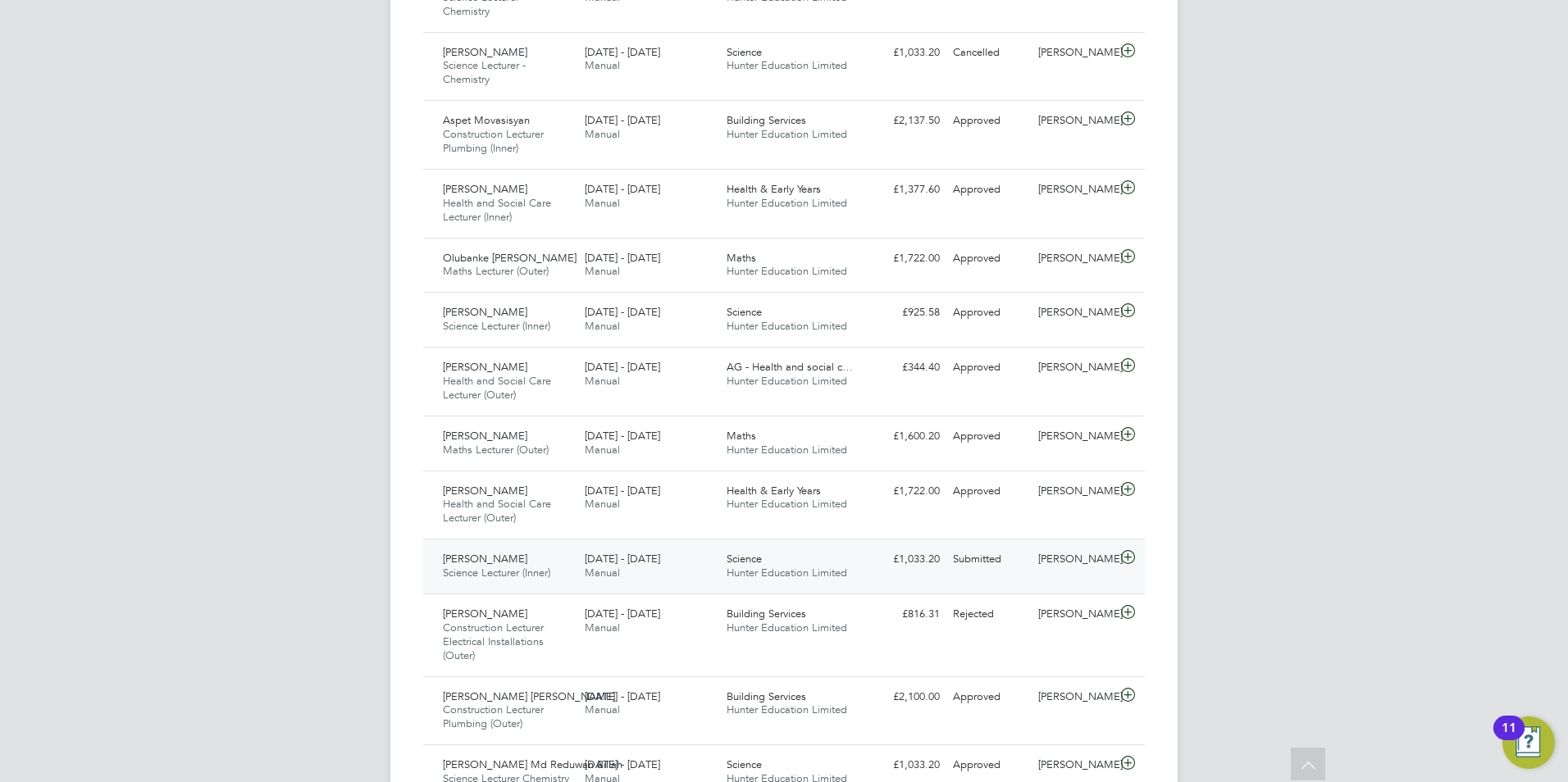
click at [806, 557] on div "Science Hunter Education Limited" at bounding box center [791, 567] width 142 height 41
